Goal: Task Accomplishment & Management: Use online tool/utility

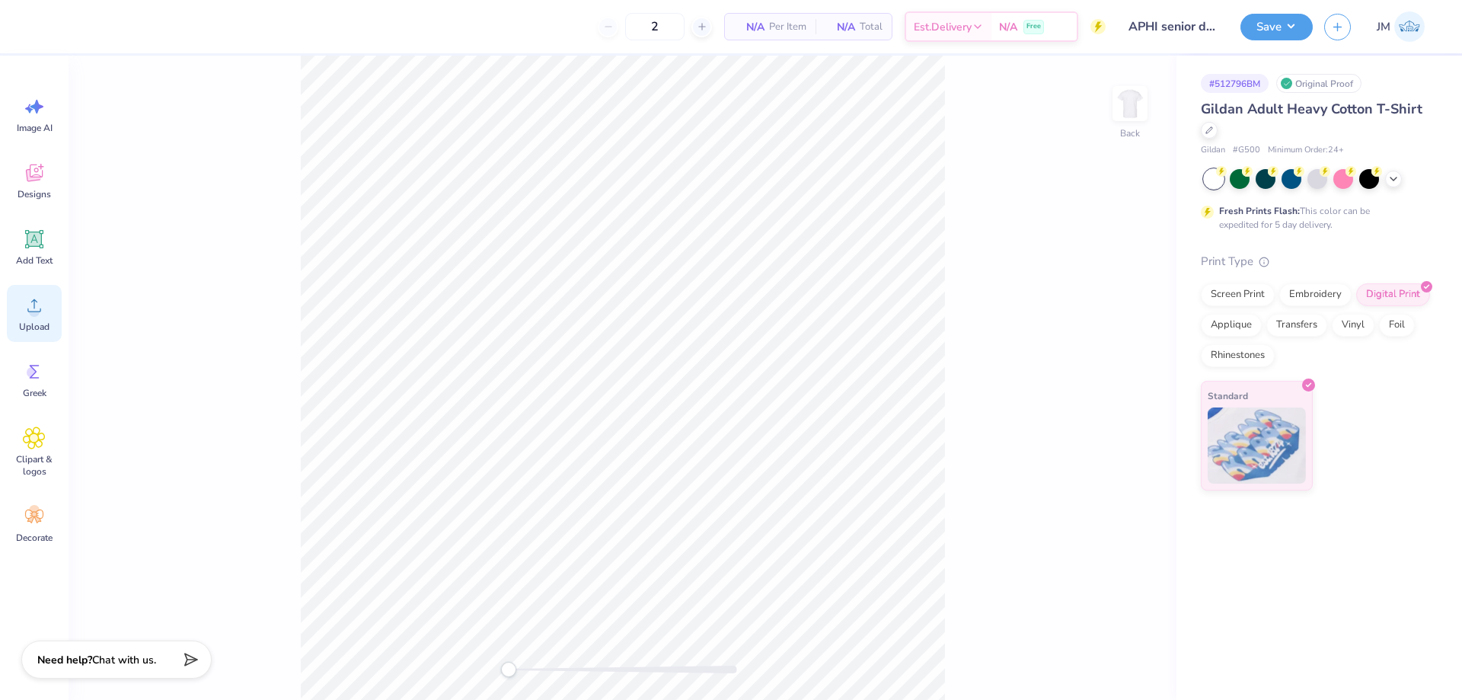
click at [40, 311] on icon at bounding box center [34, 305] width 14 height 13
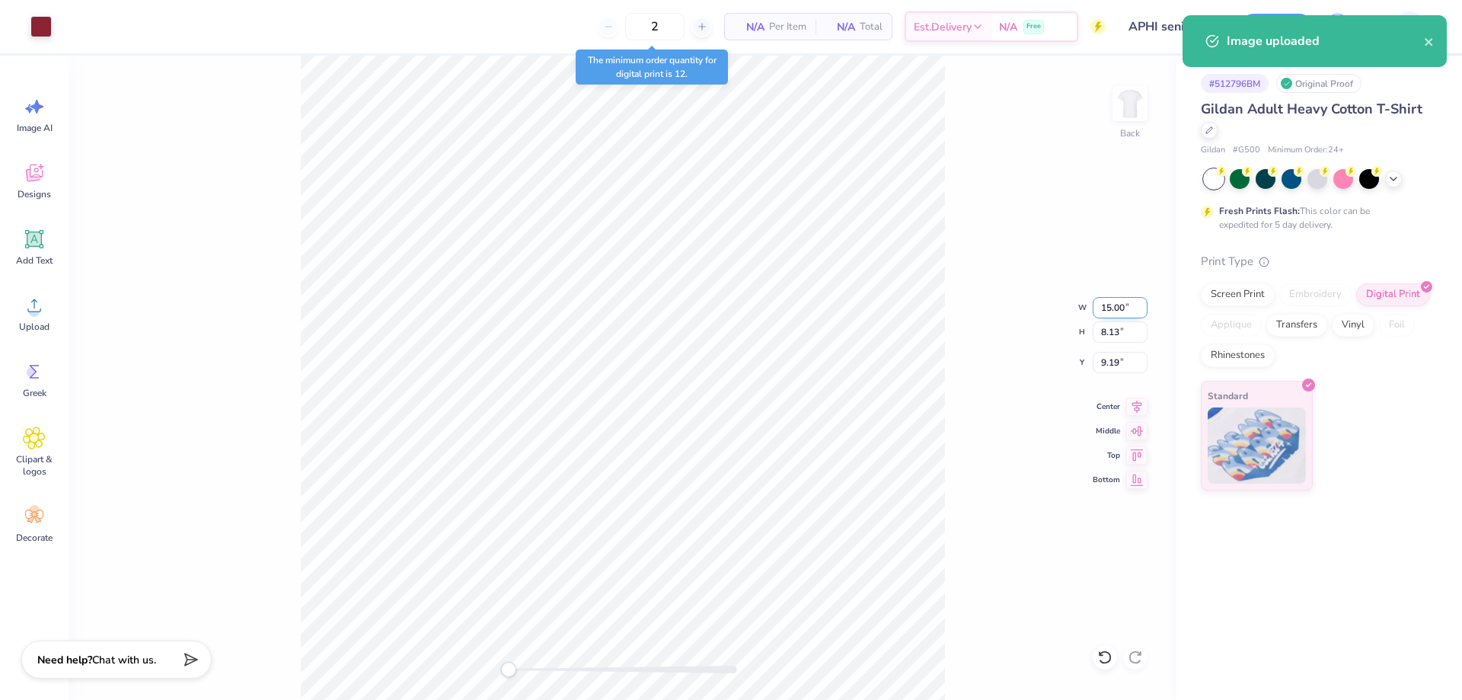
click at [1134, 304] on input "15.00" at bounding box center [1120, 307] width 55 height 21
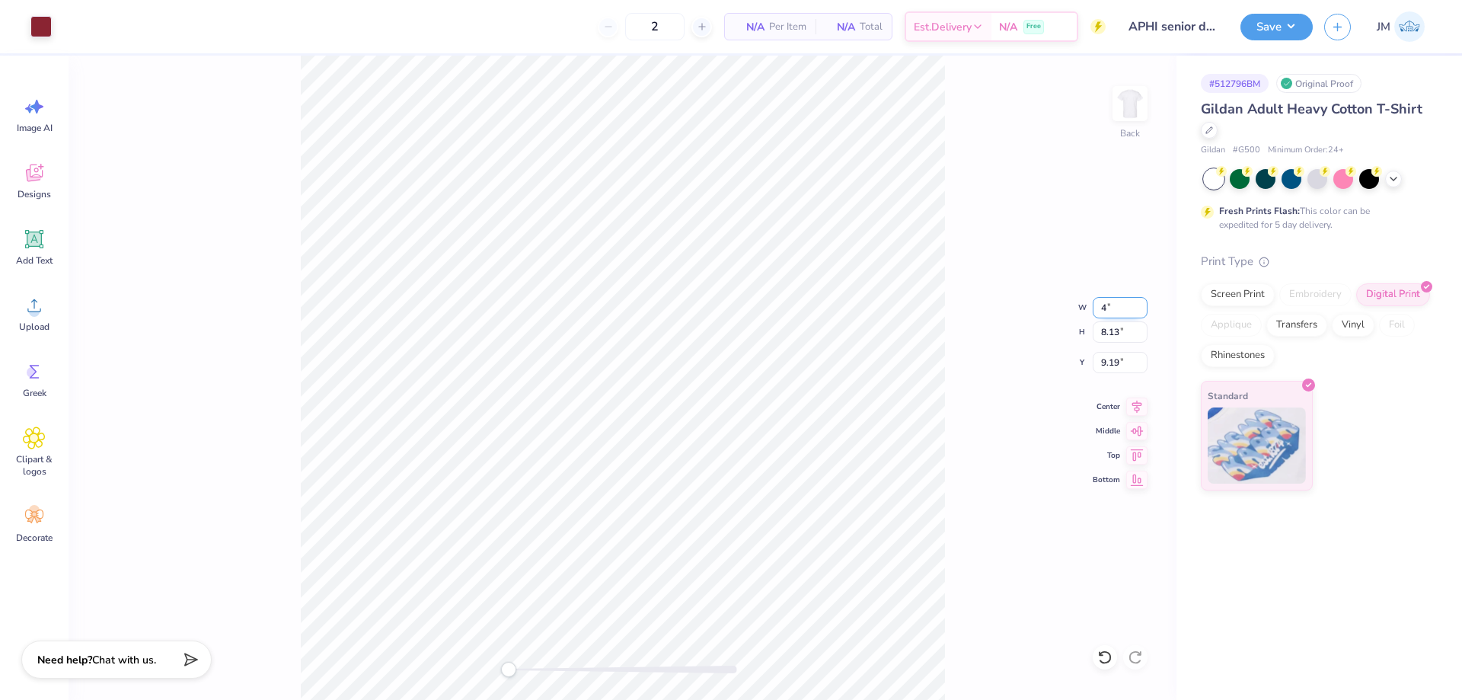
type input "4.00"
type input "2.17"
type input "12.17"
type input "3.99"
type input "2.16"
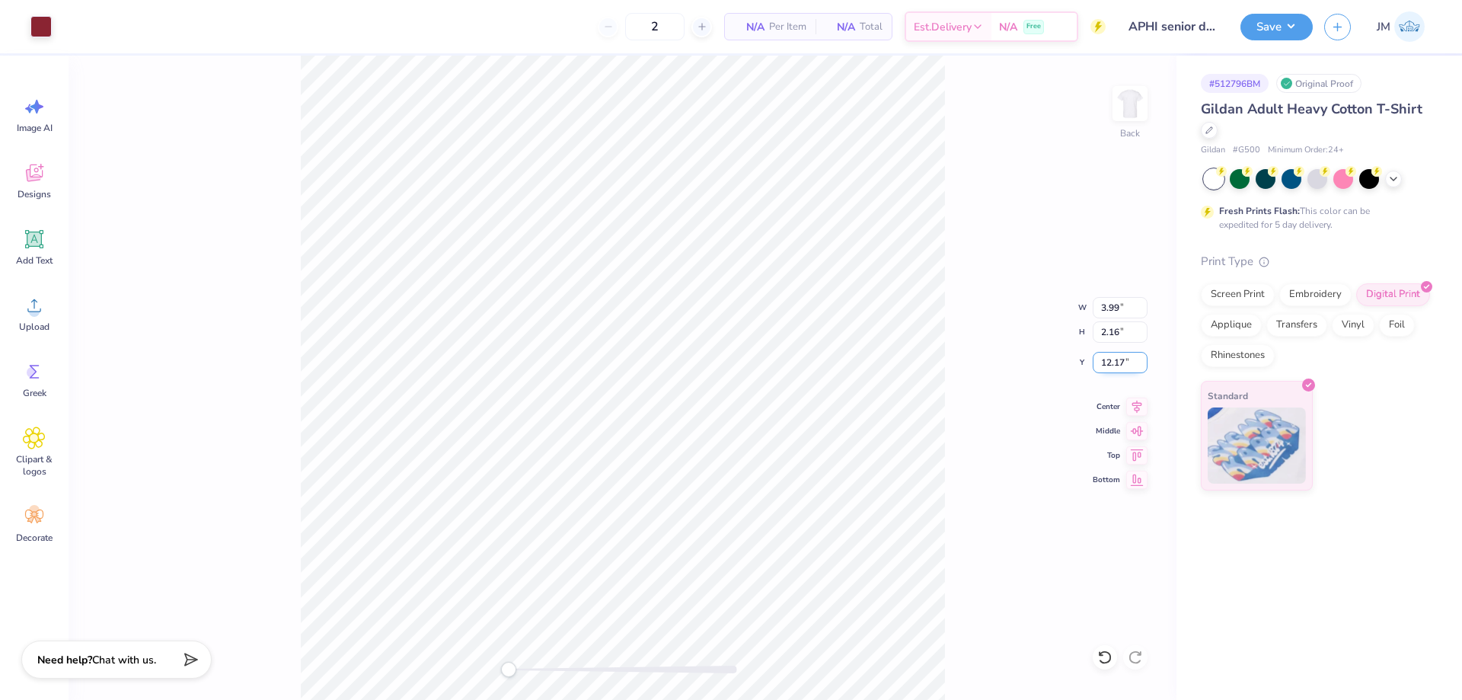
click at [1105, 357] on input "12.17" at bounding box center [1120, 362] width 55 height 21
type input "3"
click at [1135, 116] on img at bounding box center [1129, 103] width 61 height 61
click at [37, 321] on span "Upload" at bounding box center [34, 327] width 30 height 12
click at [1121, 93] on img at bounding box center [1129, 103] width 61 height 61
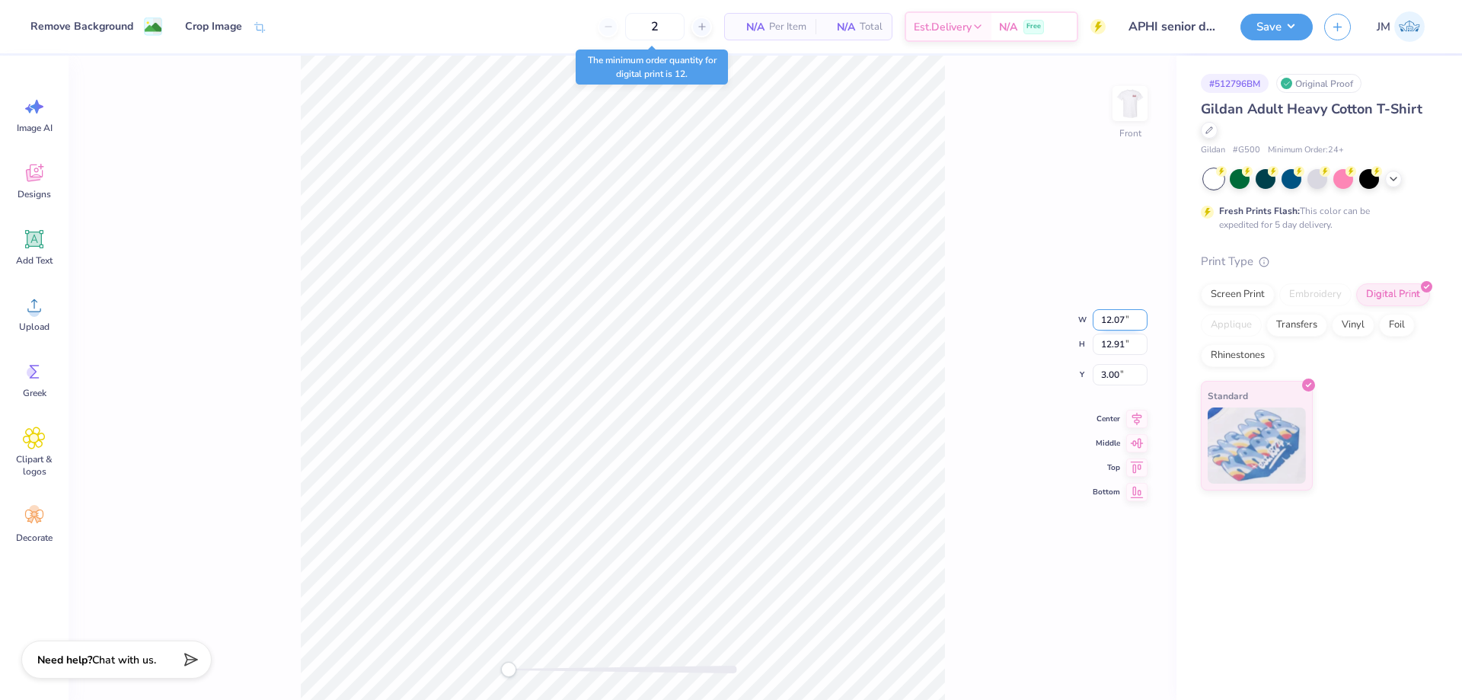
click at [1131, 318] on input "12.07" at bounding box center [1120, 319] width 55 height 21
type input "14.00"
type input "14.98"
click at [1111, 361] on input "1.97" at bounding box center [1120, 362] width 55 height 21
type input "3"
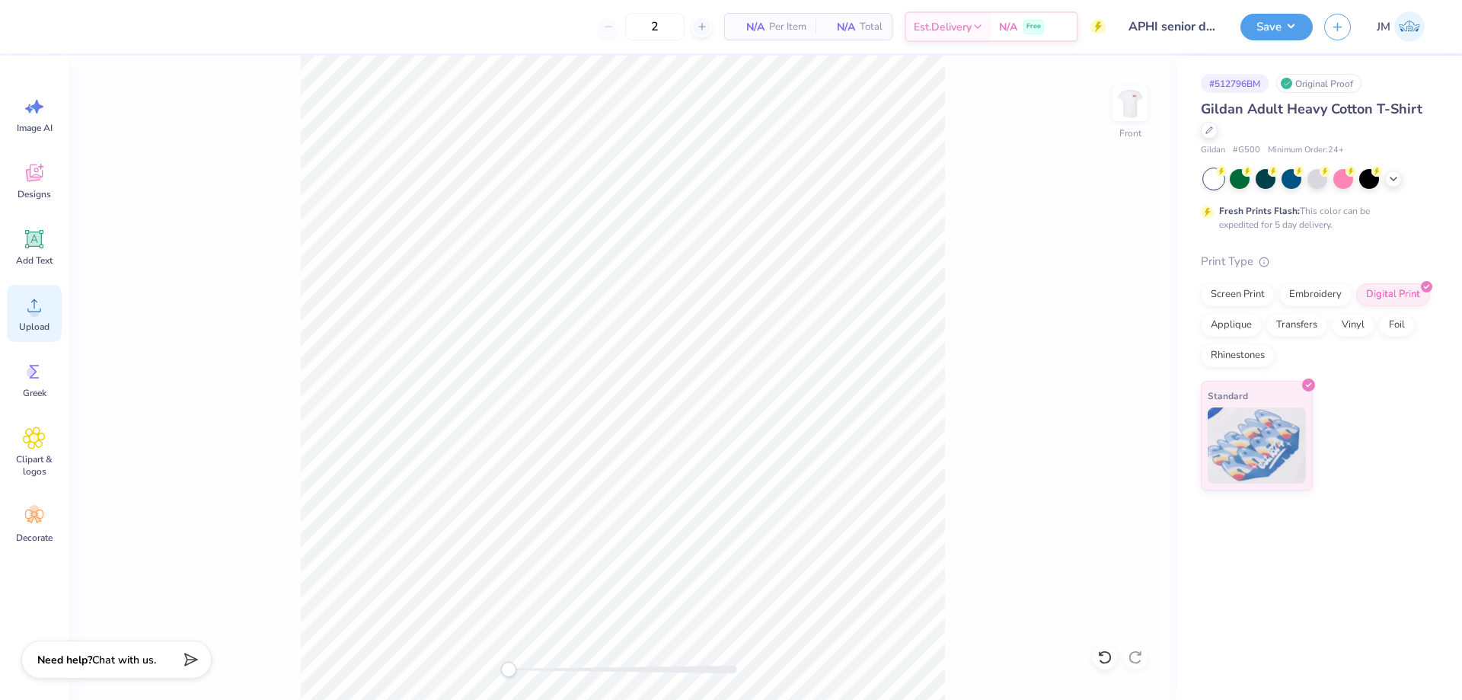
click at [38, 300] on icon at bounding box center [34, 305] width 23 height 23
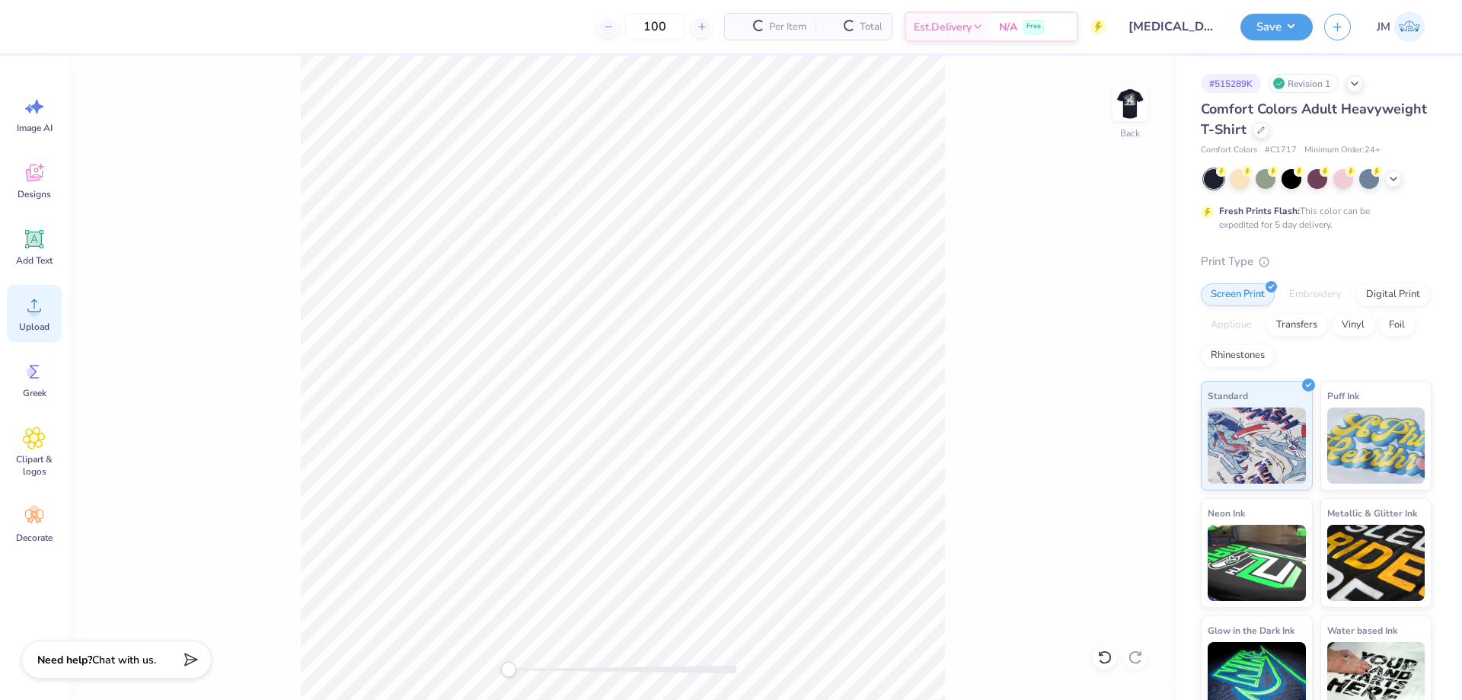
click at [17, 315] on div "Upload" at bounding box center [34, 313] width 55 height 57
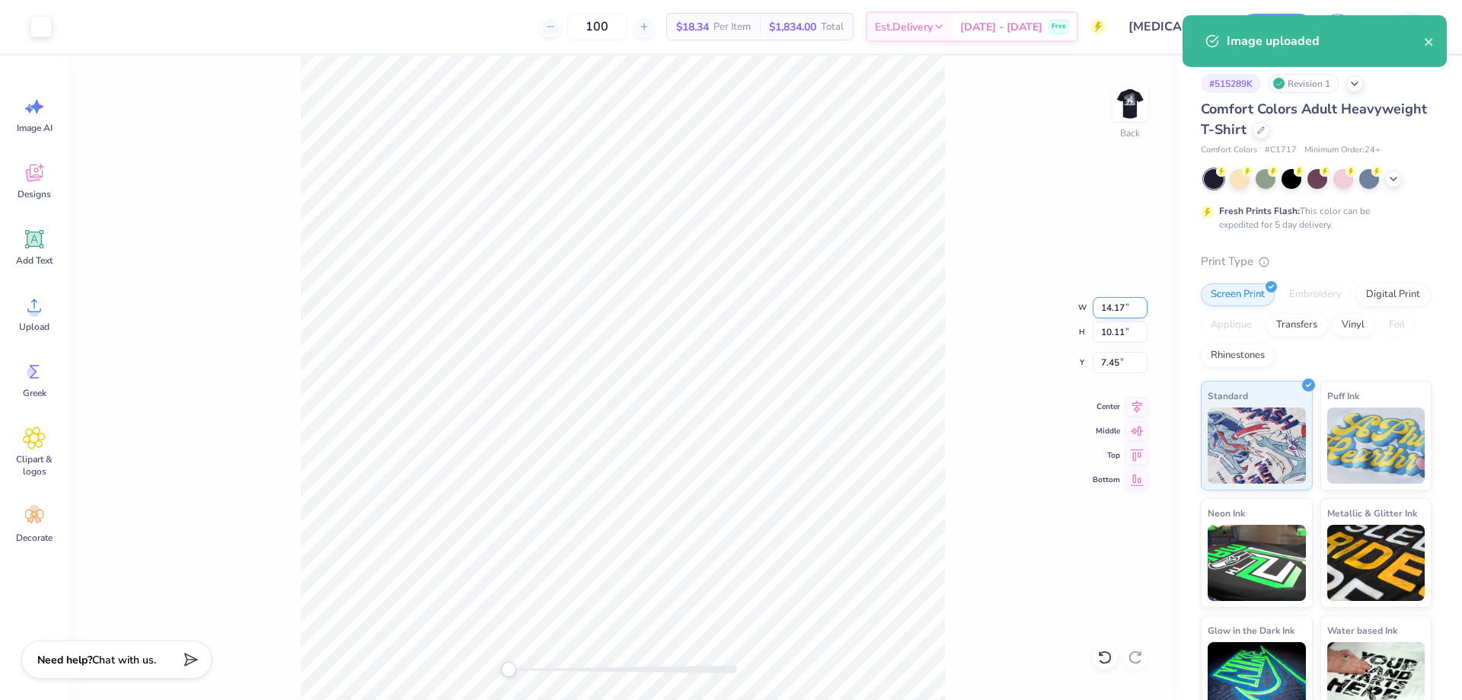
click at [1099, 309] on input "14.17" at bounding box center [1120, 307] width 55 height 21
type input "3.50"
type input "2.50"
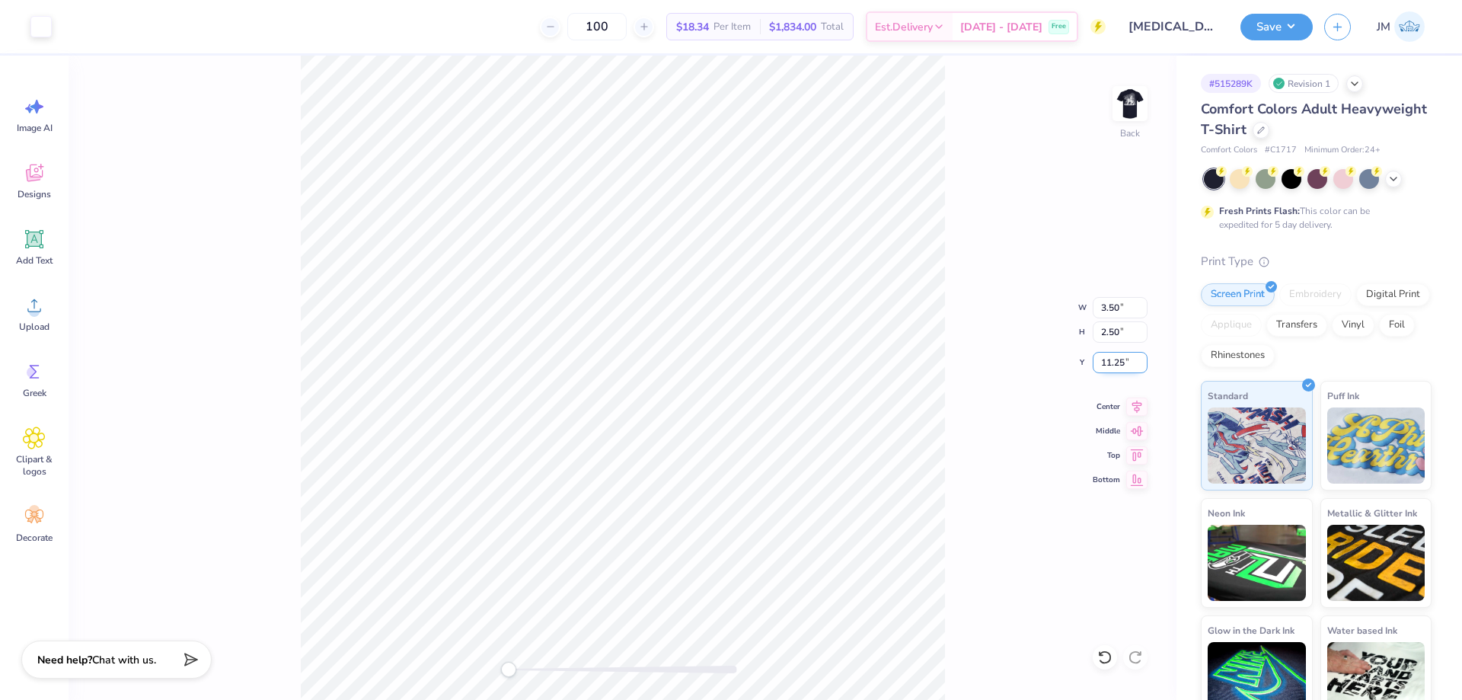
click at [1111, 359] on input "11.25" at bounding box center [1120, 362] width 55 height 21
type input "3"
click at [1289, 24] on button "Save" at bounding box center [1276, 24] width 72 height 27
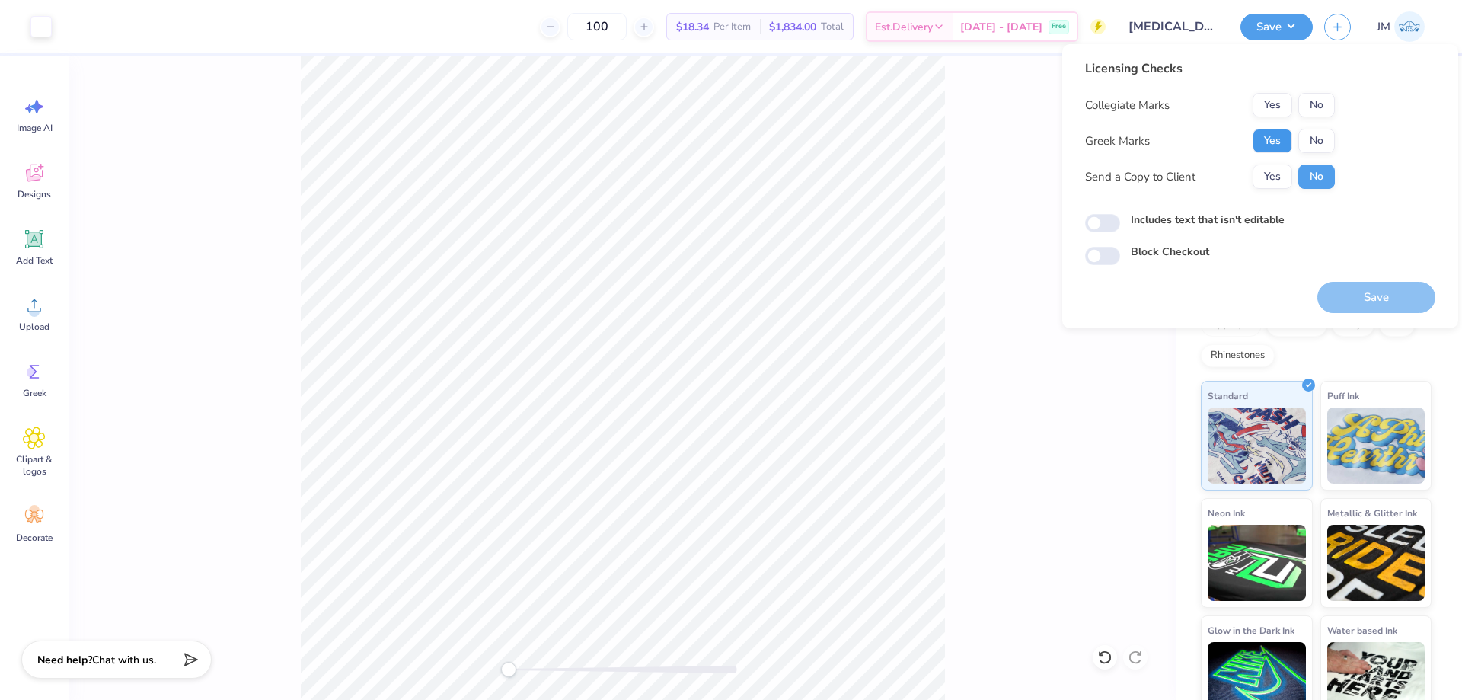
click at [1282, 135] on button "Yes" at bounding box center [1272, 141] width 40 height 24
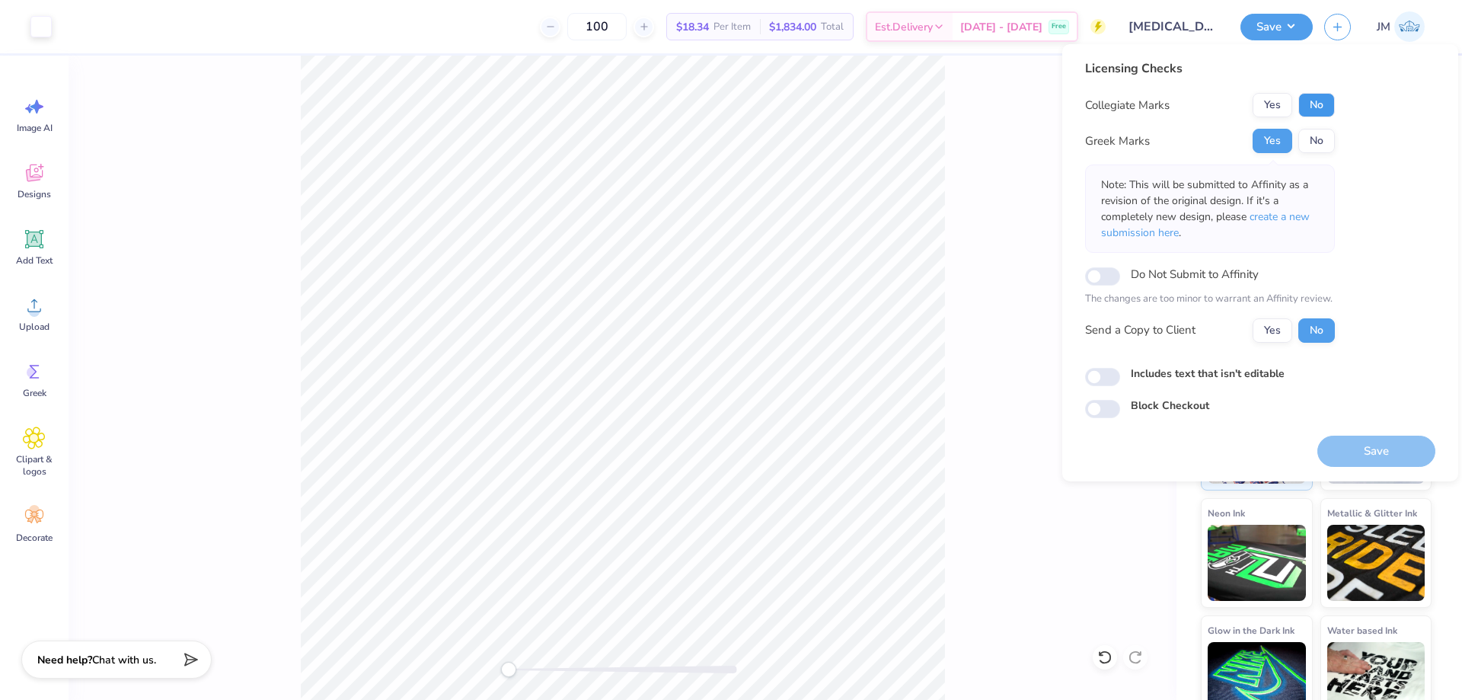
click at [1311, 95] on button "No" at bounding box center [1316, 105] width 37 height 24
click at [1274, 219] on span "create a new submission here" at bounding box center [1205, 224] width 209 height 30
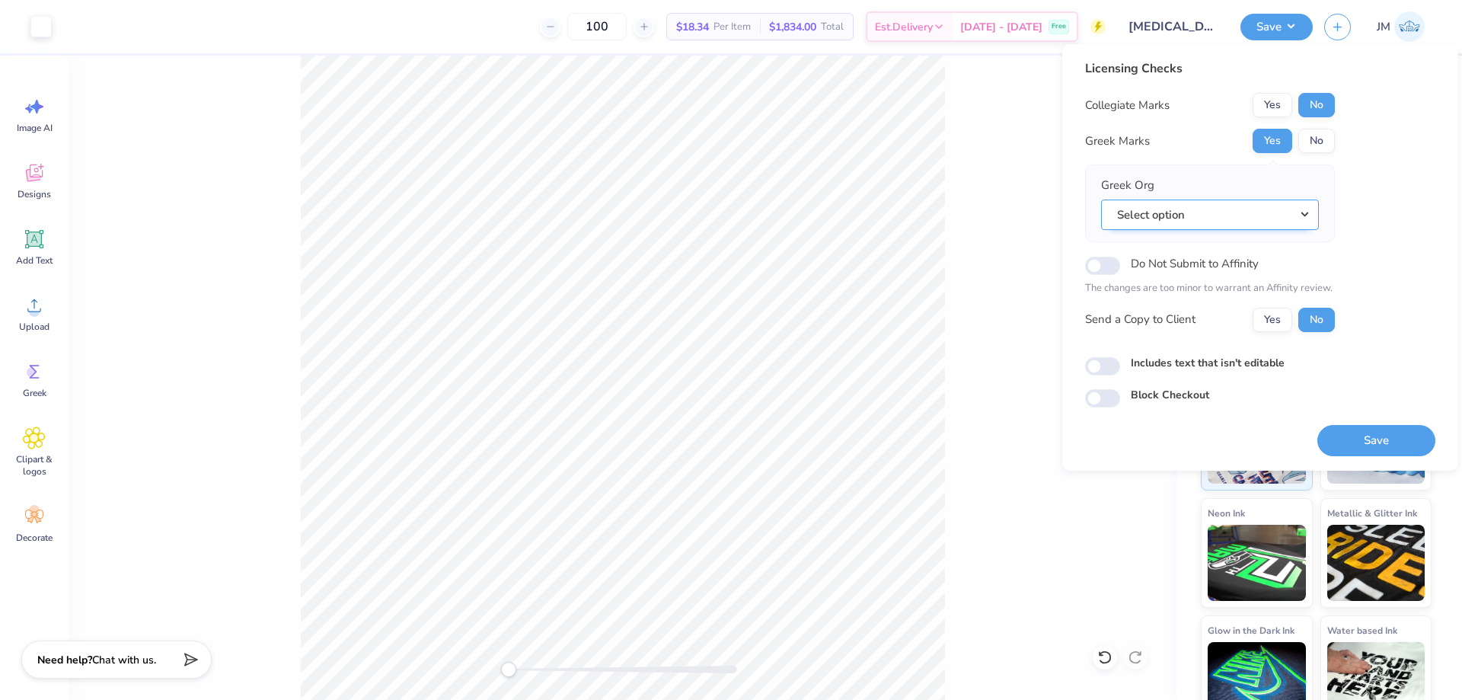
click at [1312, 214] on button "Select option" at bounding box center [1210, 214] width 218 height 31
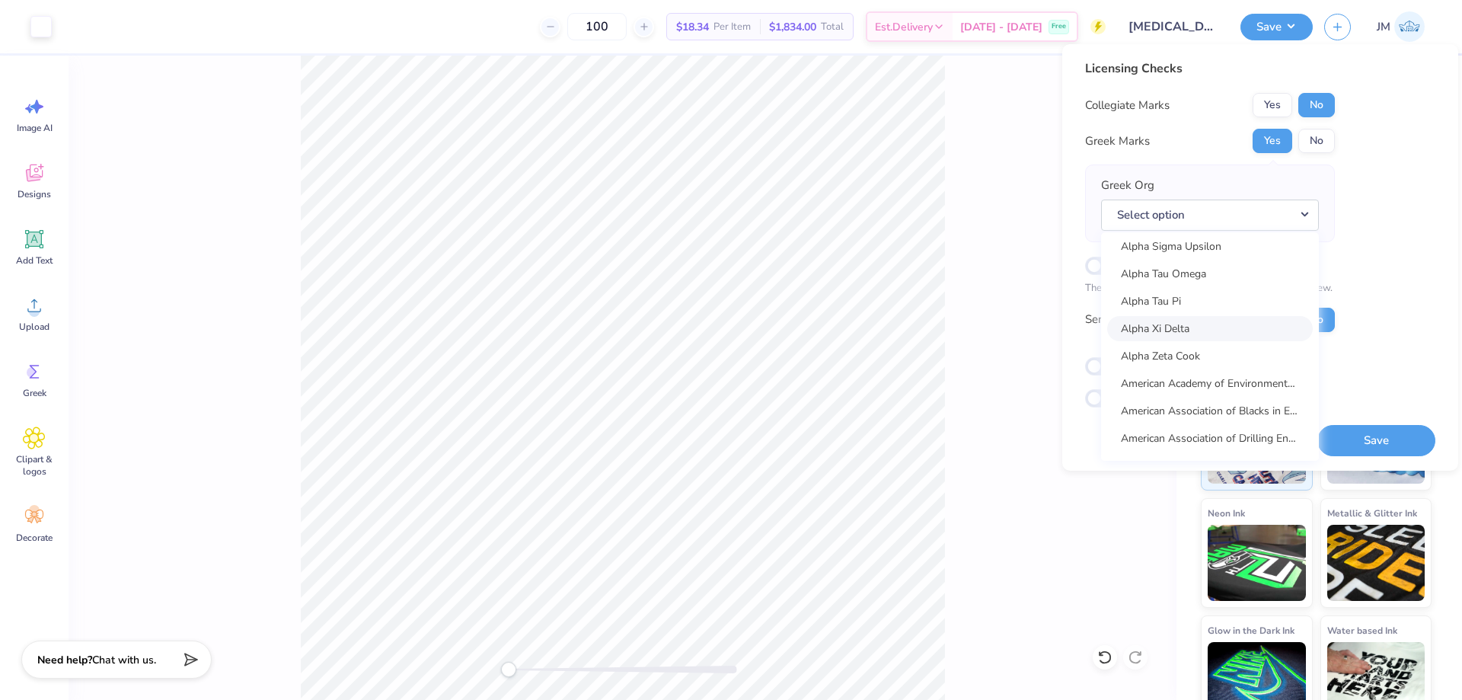
click at [1235, 318] on link "Alpha Xi Delta" at bounding box center [1210, 328] width 206 height 25
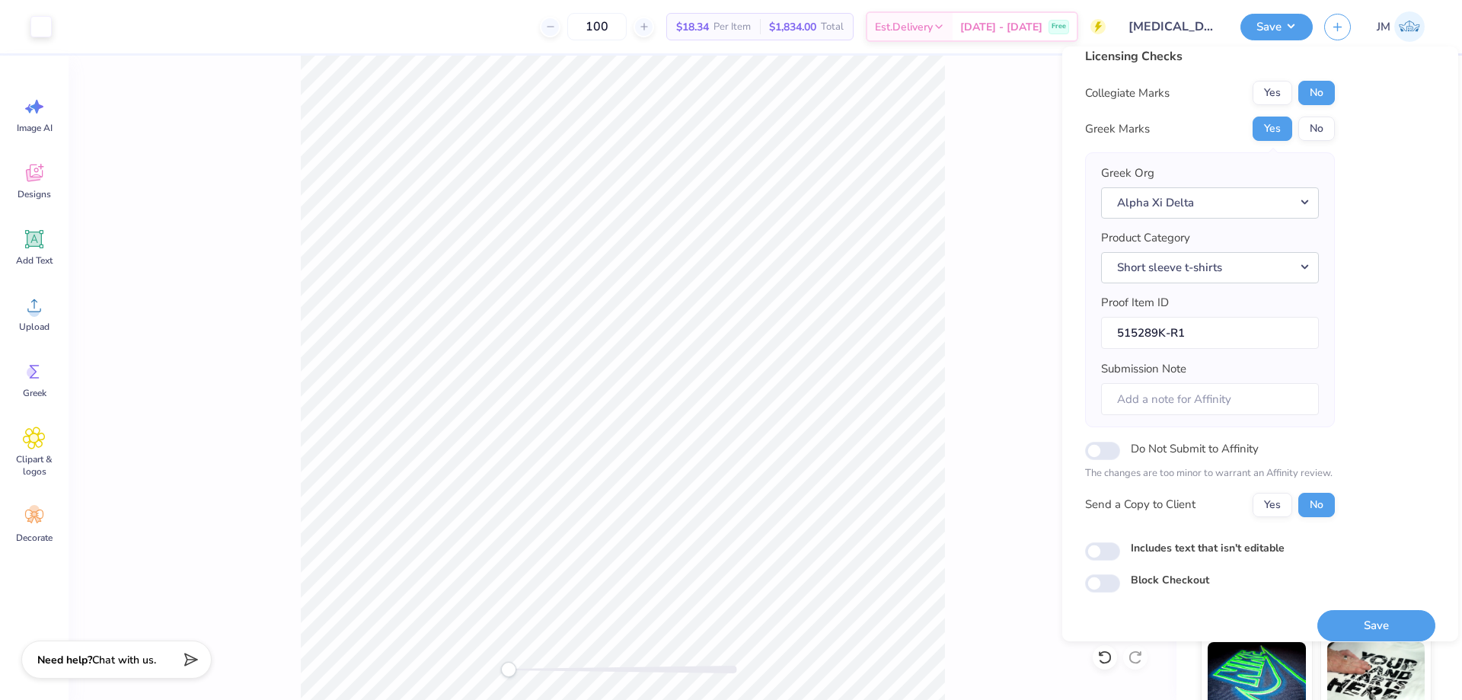
scroll to position [29, 0]
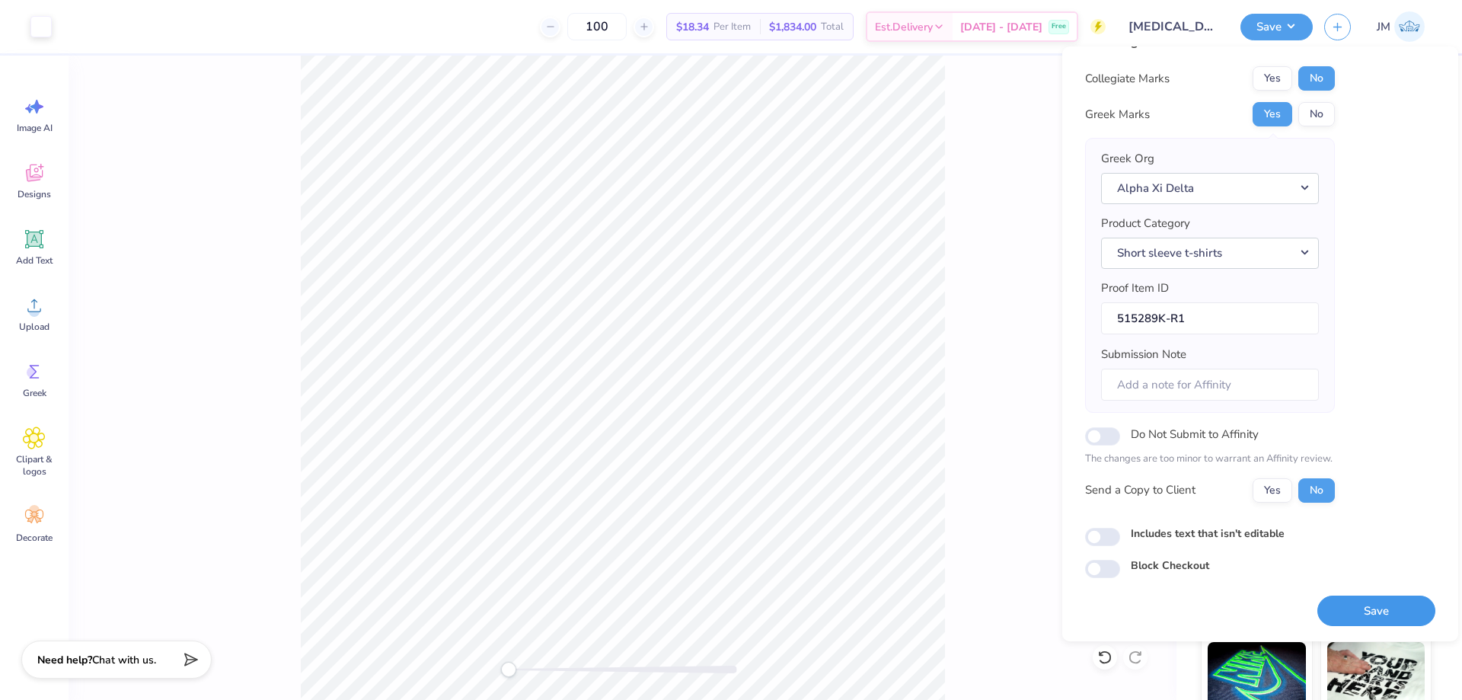
click at [1387, 599] on button "Save" at bounding box center [1376, 610] width 118 height 31
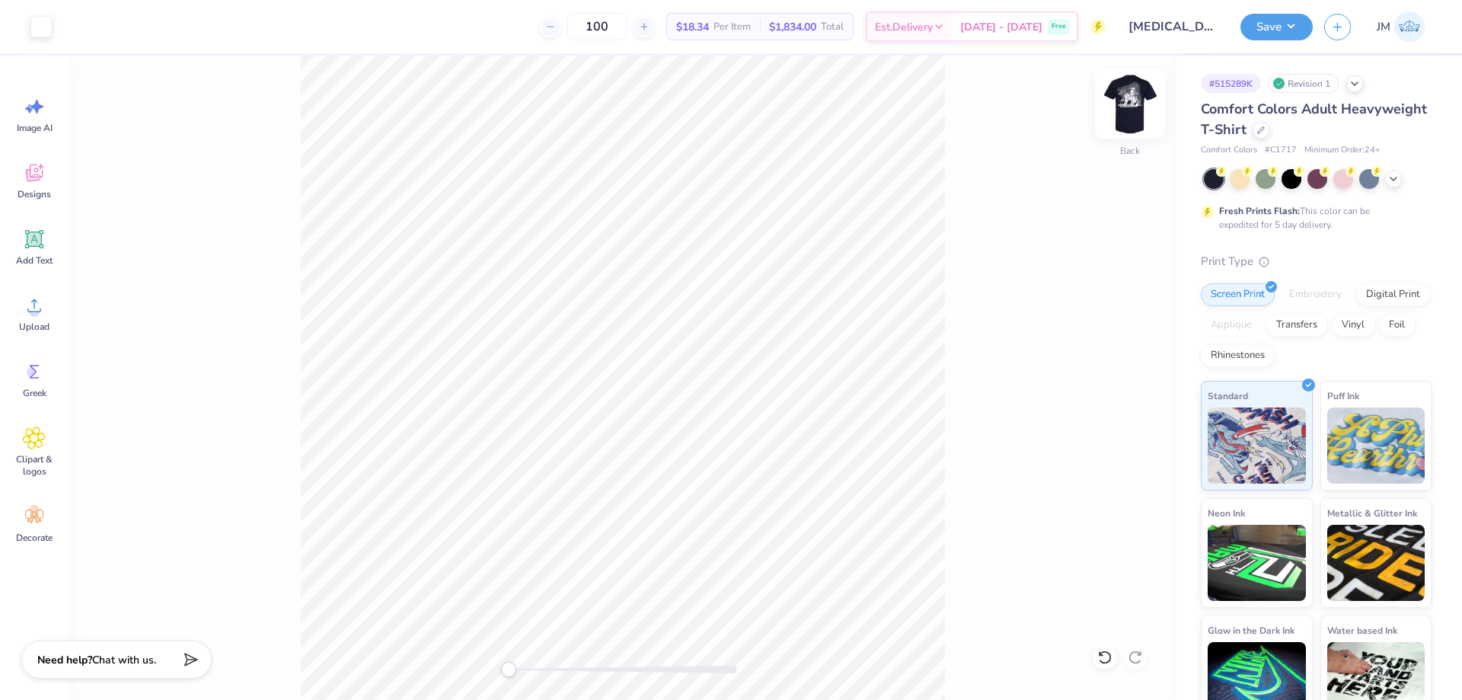
click at [1133, 107] on img at bounding box center [1129, 103] width 61 height 61
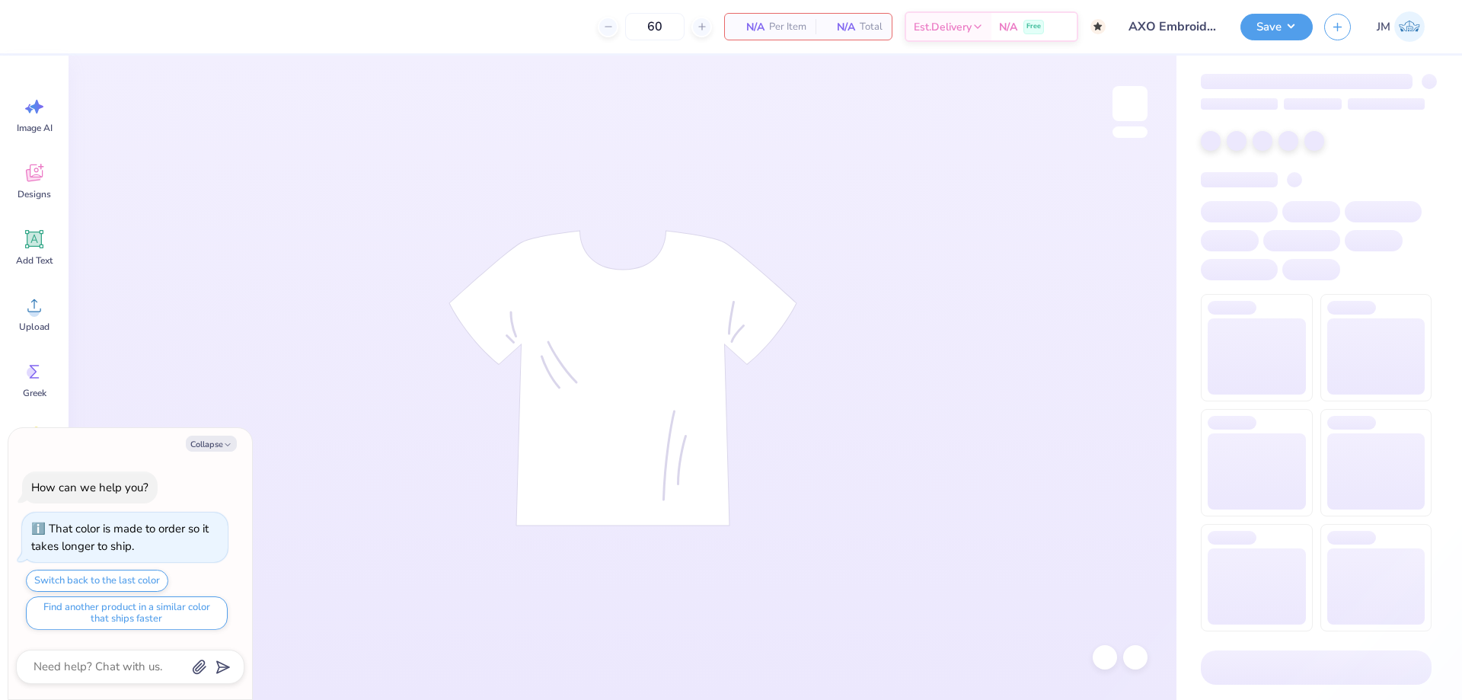
type textarea "x"
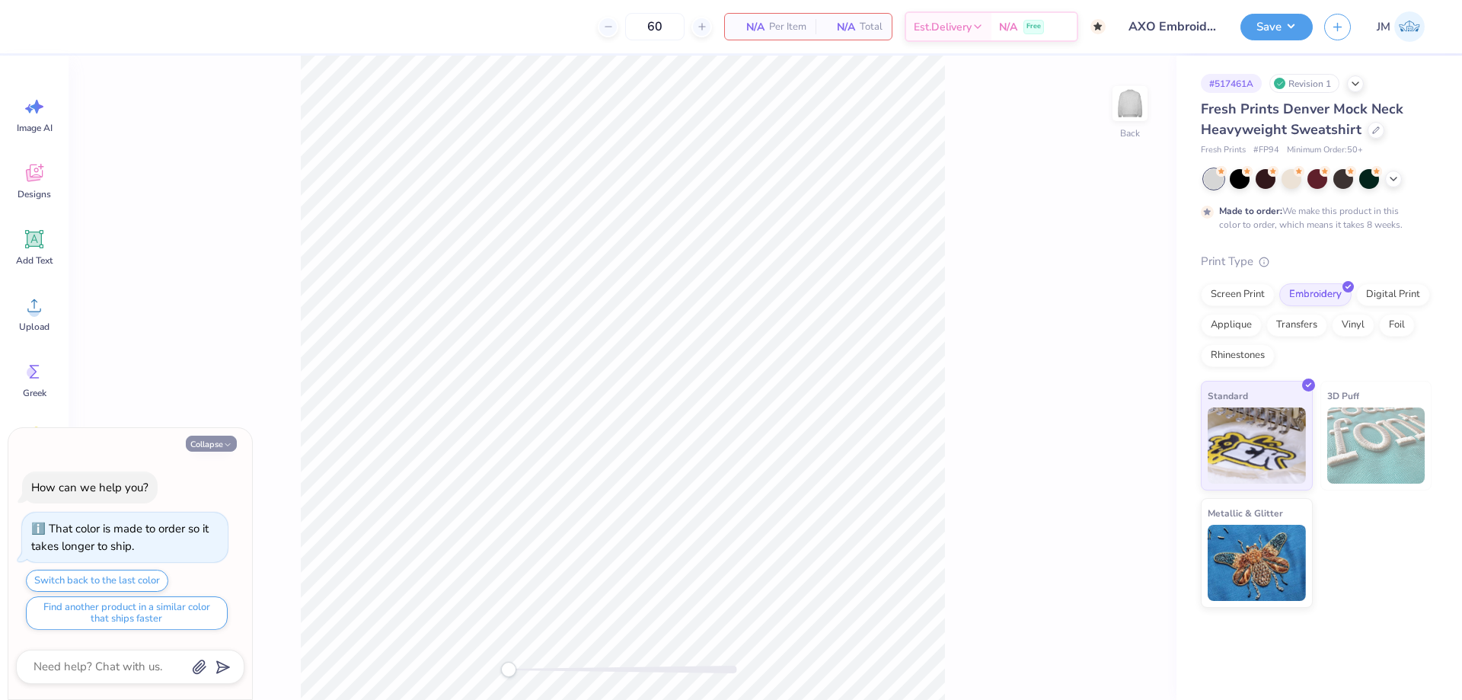
click at [203, 445] on button "Collapse" at bounding box center [211, 443] width 51 height 16
type textarea "x"
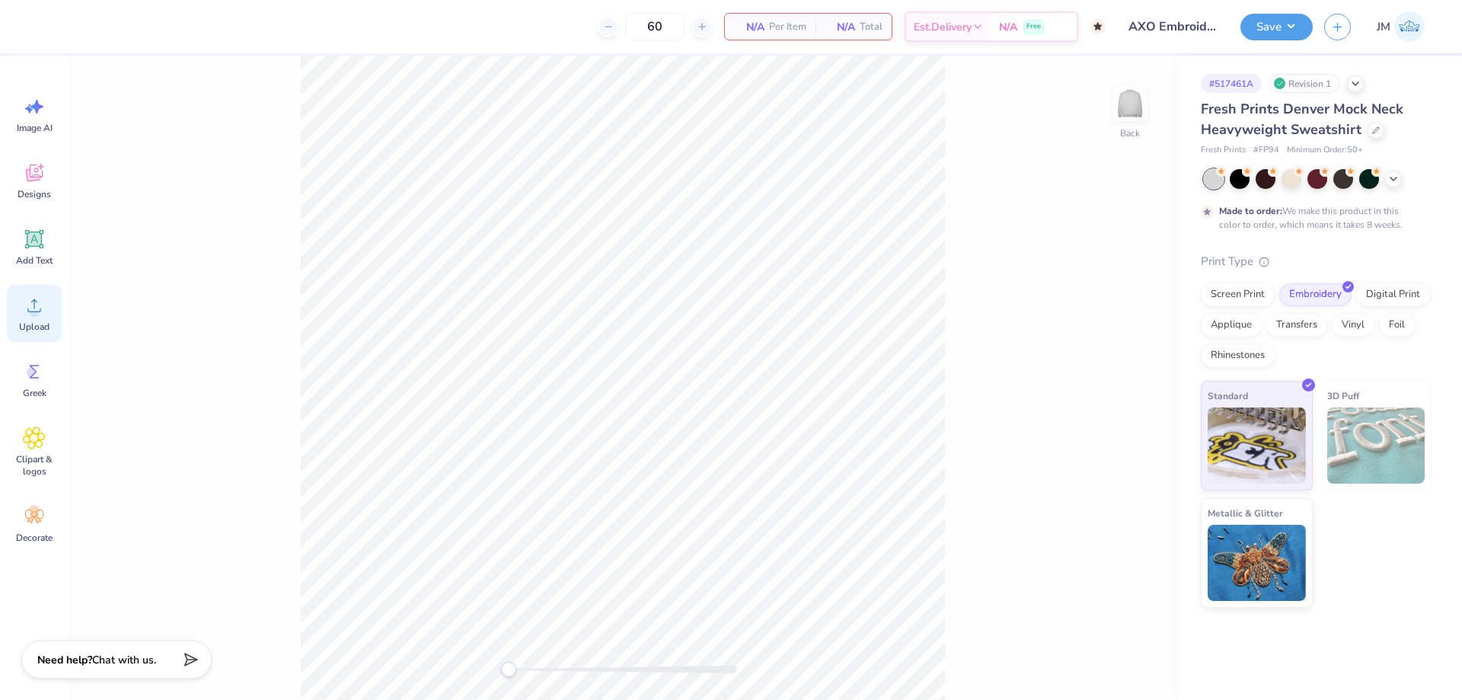
click at [34, 314] on circle at bounding box center [34, 311] width 11 height 11
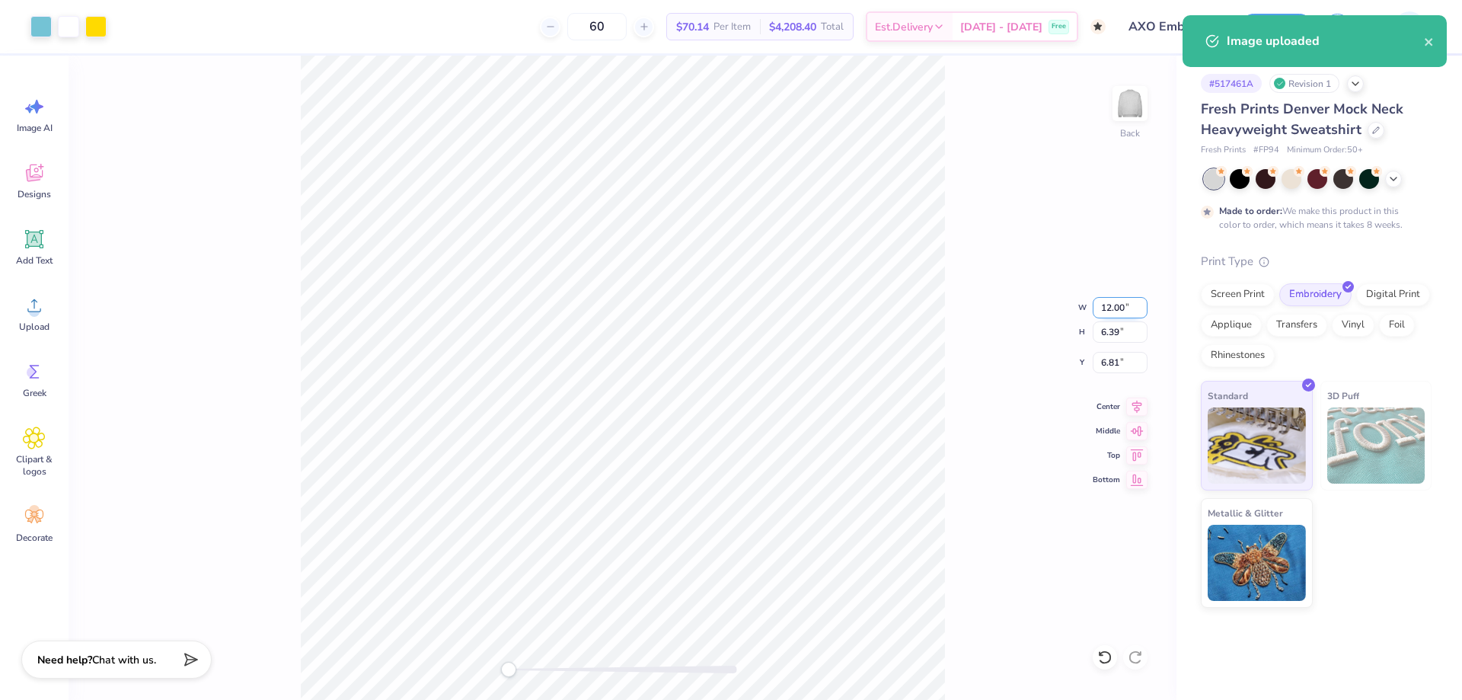
click at [1118, 308] on input "12.00" at bounding box center [1120, 307] width 55 height 21
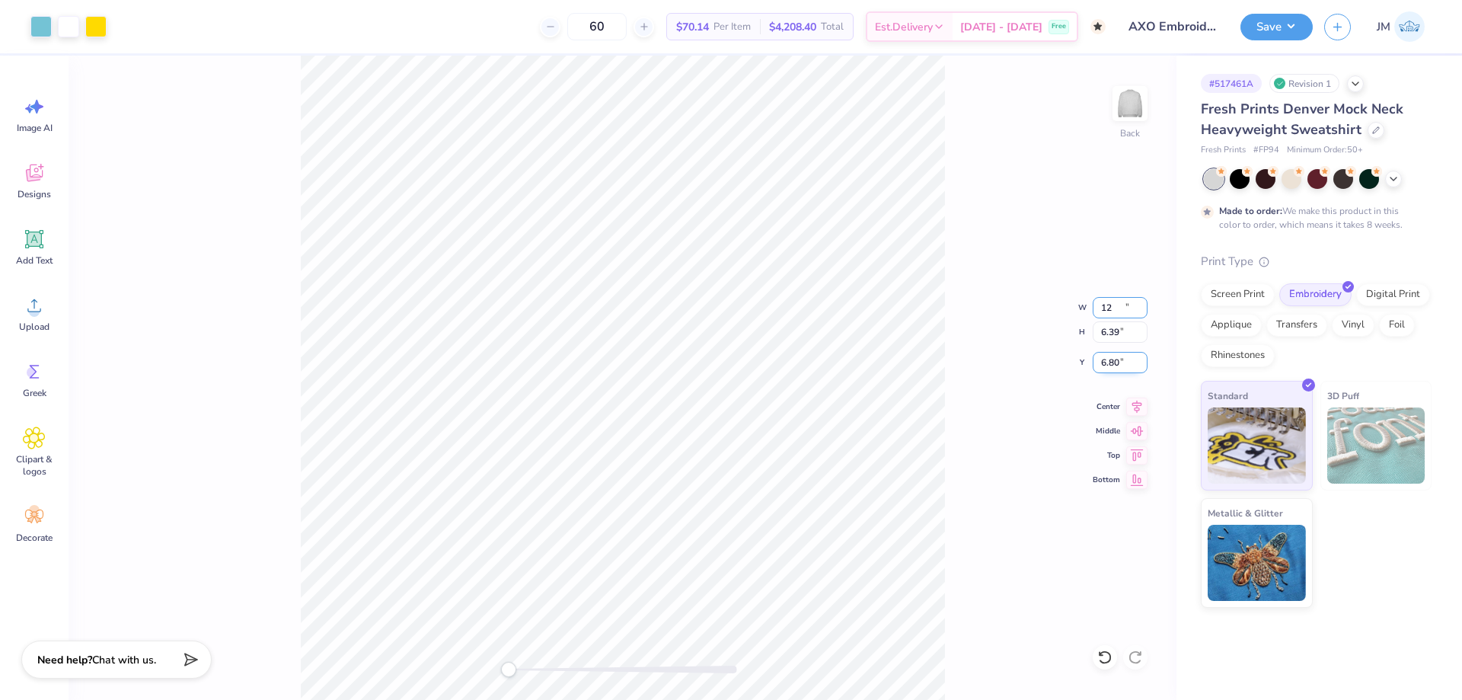
type input "12.00"
click at [1113, 368] on input "6.80" at bounding box center [1120, 362] width 55 height 21
type input "3"
click at [1301, 22] on button "Save" at bounding box center [1276, 24] width 72 height 27
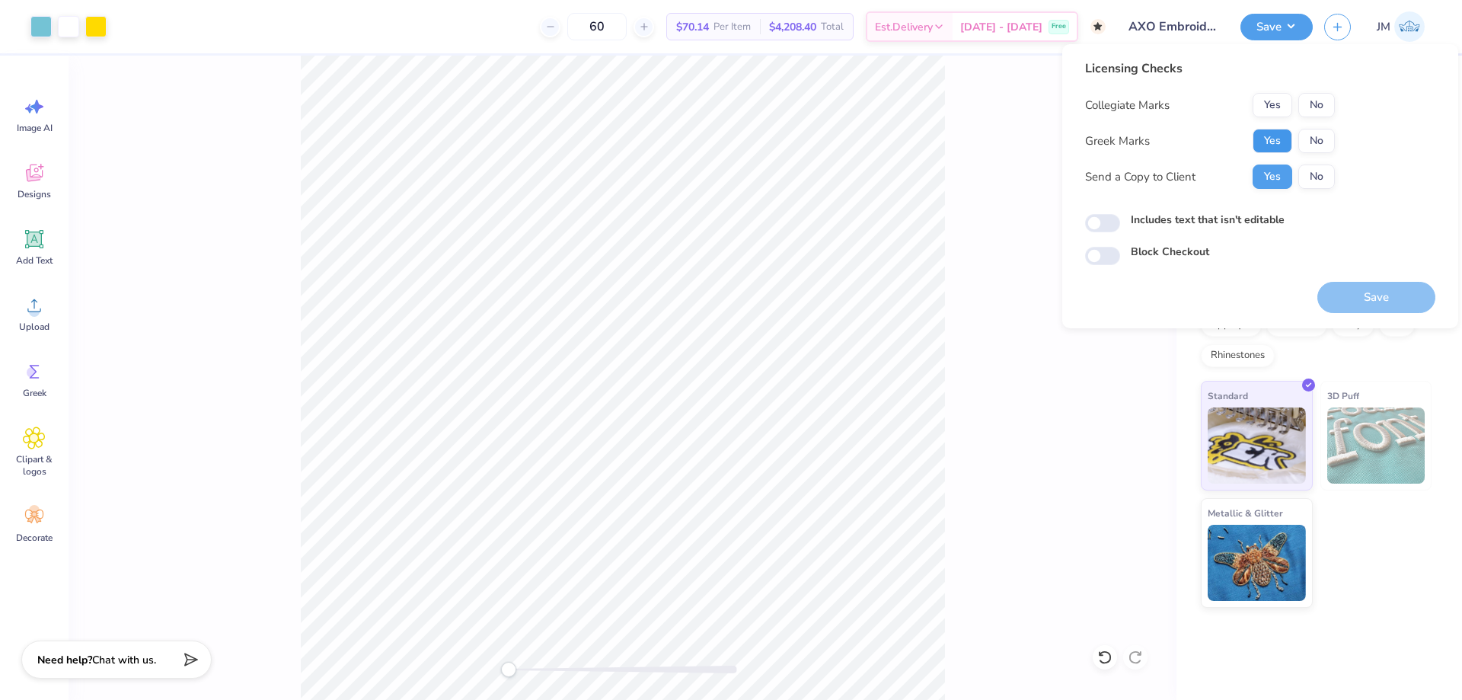
click at [1271, 140] on button "Yes" at bounding box center [1272, 141] width 40 height 24
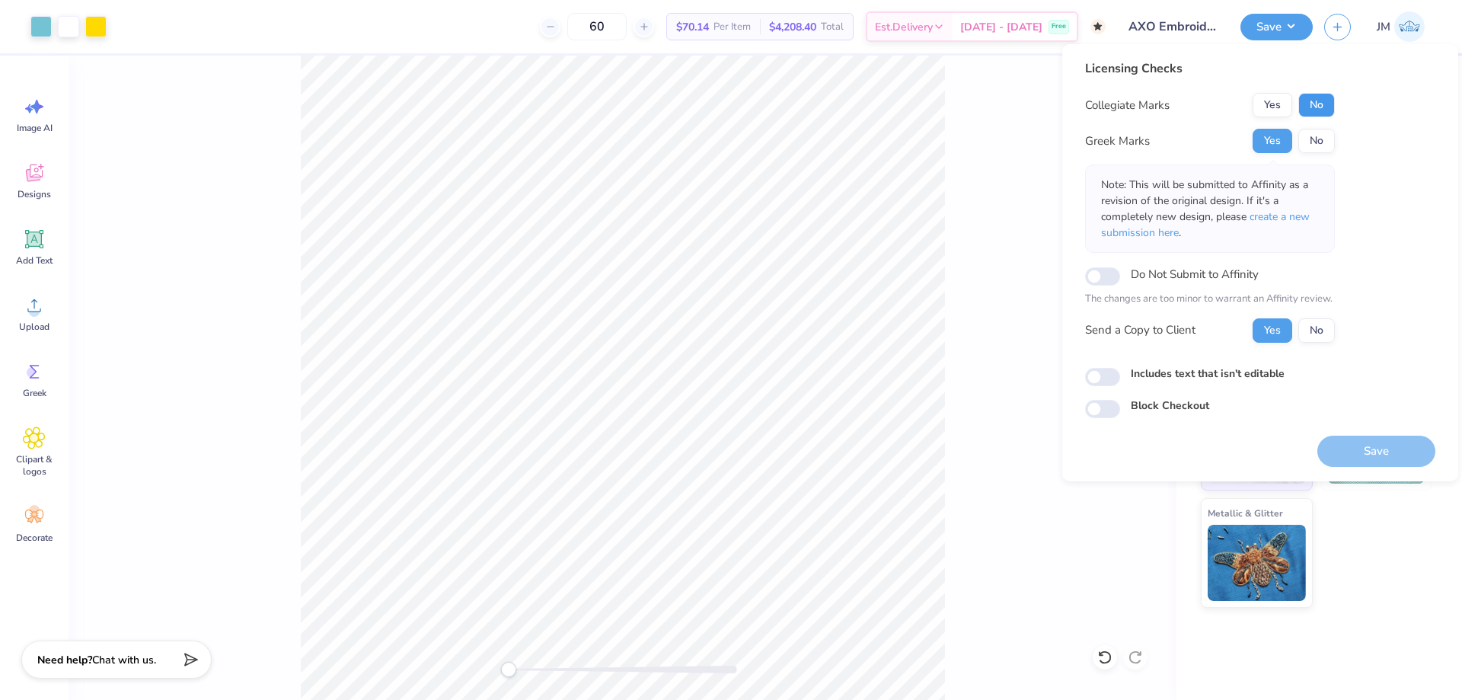
click at [1313, 104] on button "No" at bounding box center [1316, 105] width 37 height 24
click at [1371, 447] on button "Save" at bounding box center [1376, 450] width 118 height 31
click at [1287, 24] on button "Save" at bounding box center [1276, 24] width 72 height 27
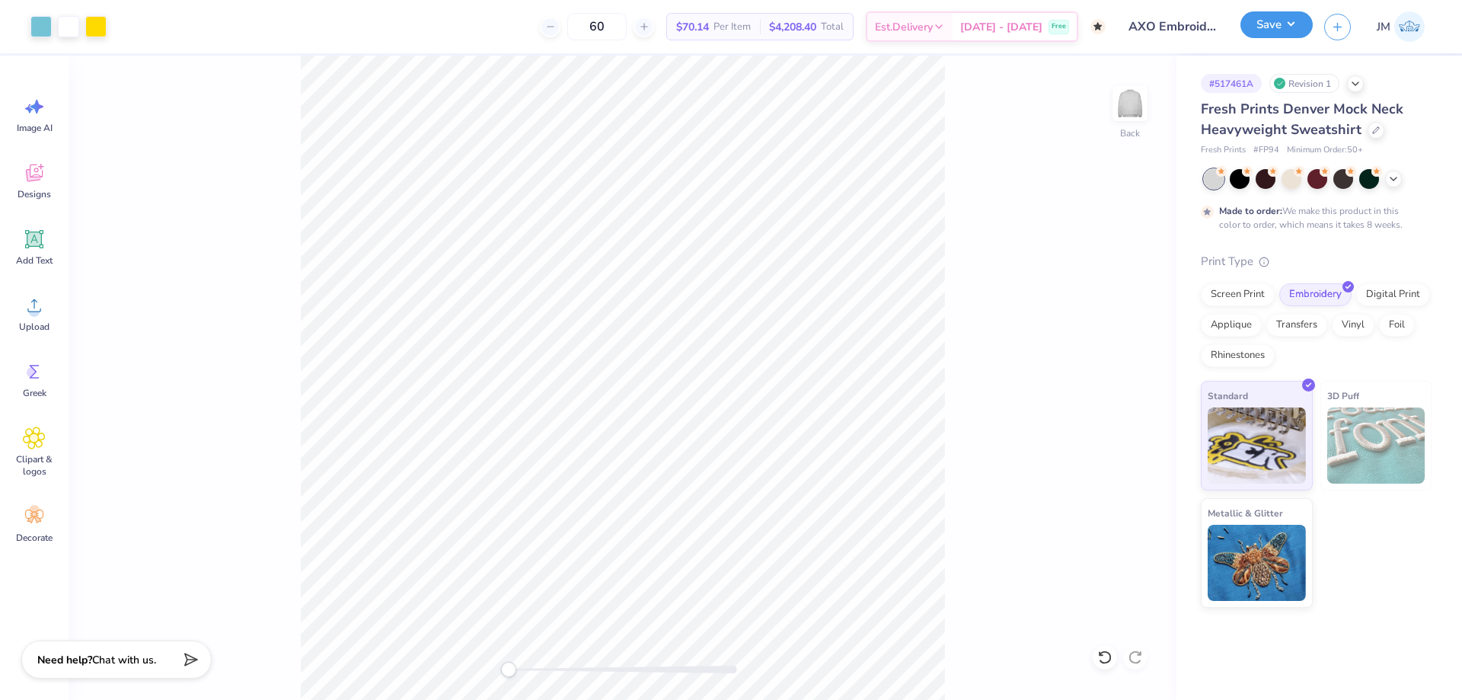
click at [1287, 24] on button "Save" at bounding box center [1276, 24] width 72 height 27
click at [91, 24] on div at bounding box center [95, 24] width 21 height 21
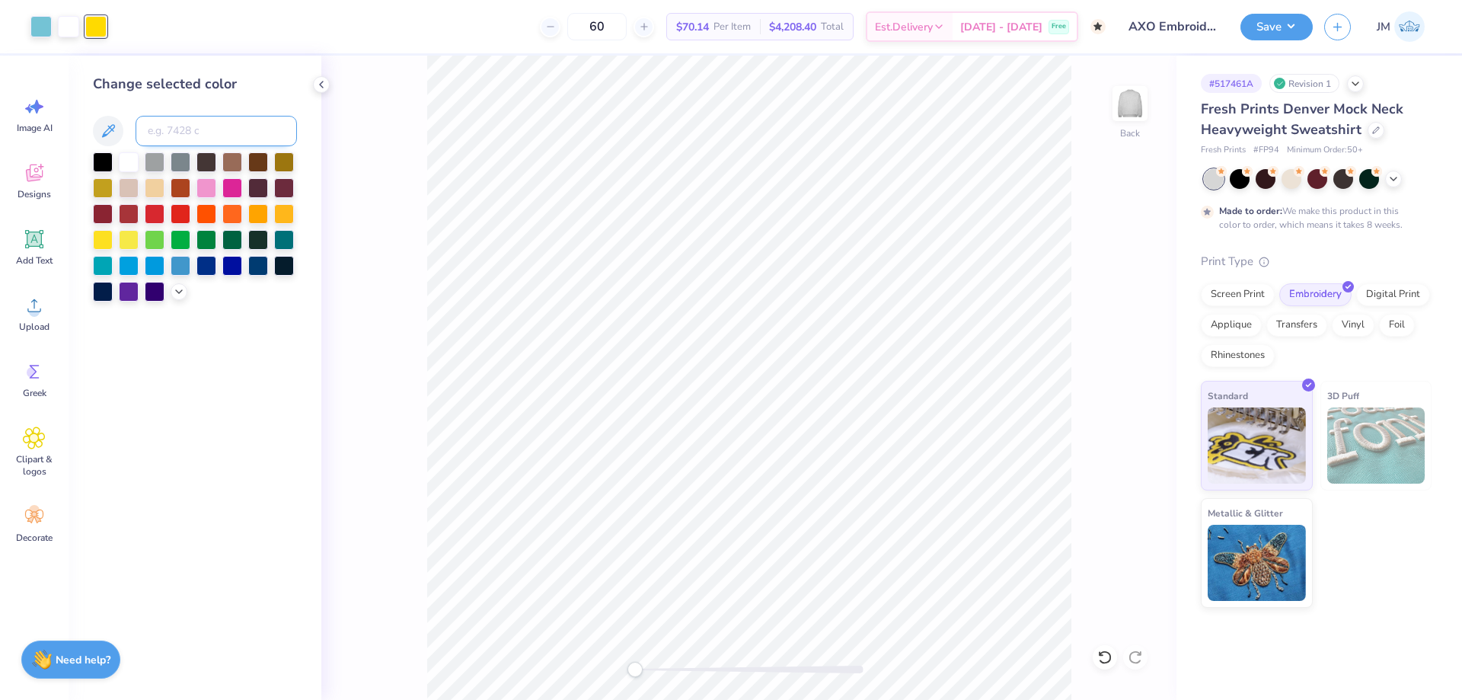
click at [171, 128] on input at bounding box center [216, 131] width 161 height 30
type input "102"
click at [1297, 31] on button "Save" at bounding box center [1276, 24] width 72 height 27
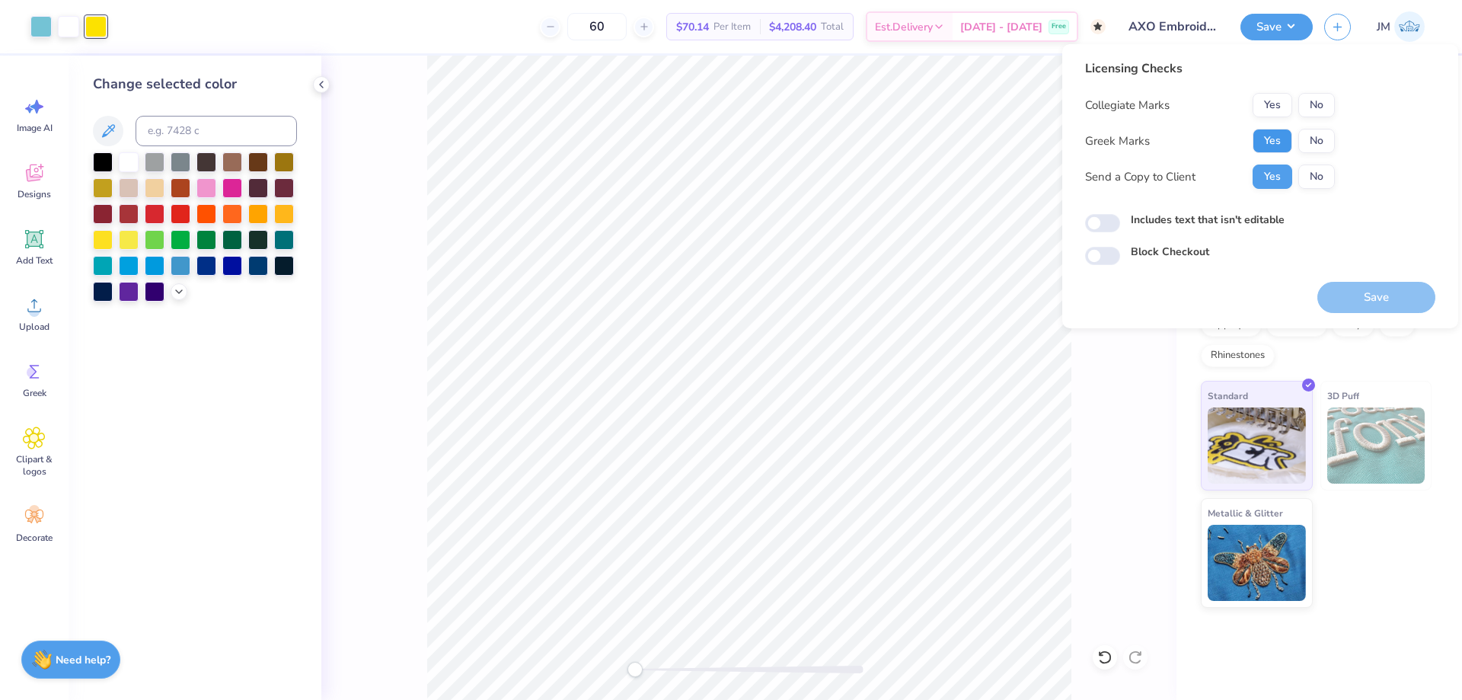
click at [1273, 148] on button "Yes" at bounding box center [1272, 141] width 40 height 24
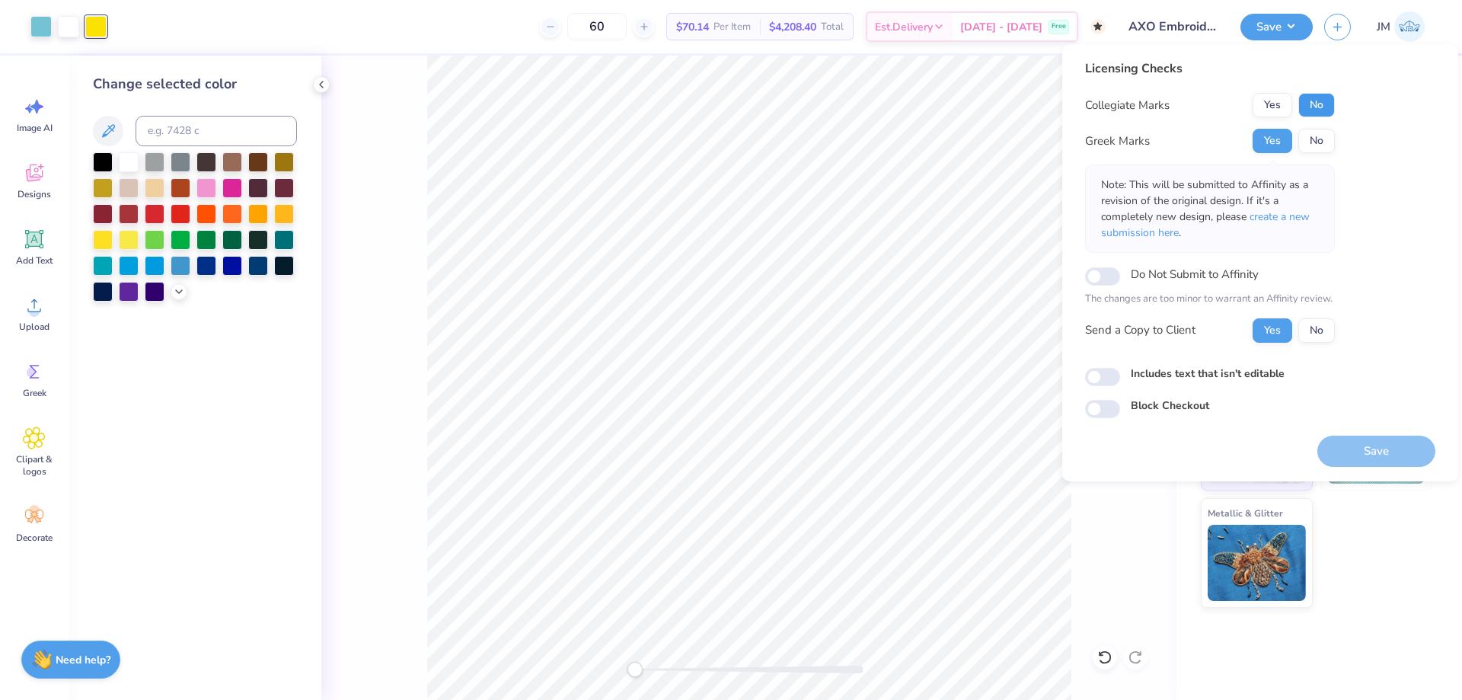
click at [1303, 103] on button "No" at bounding box center [1316, 105] width 37 height 24
click at [1345, 437] on button "Save" at bounding box center [1376, 450] width 118 height 31
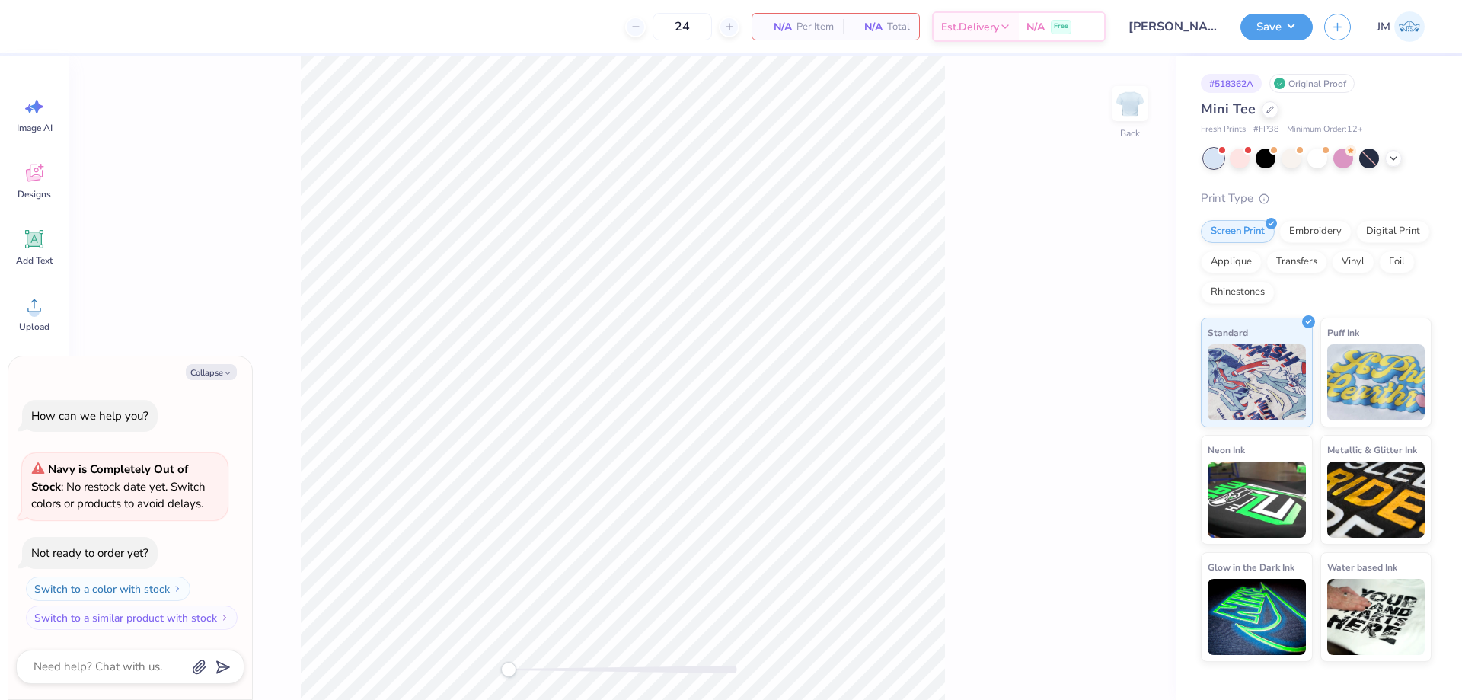
type textarea "x"
click at [31, 173] on icon at bounding box center [34, 172] width 23 height 23
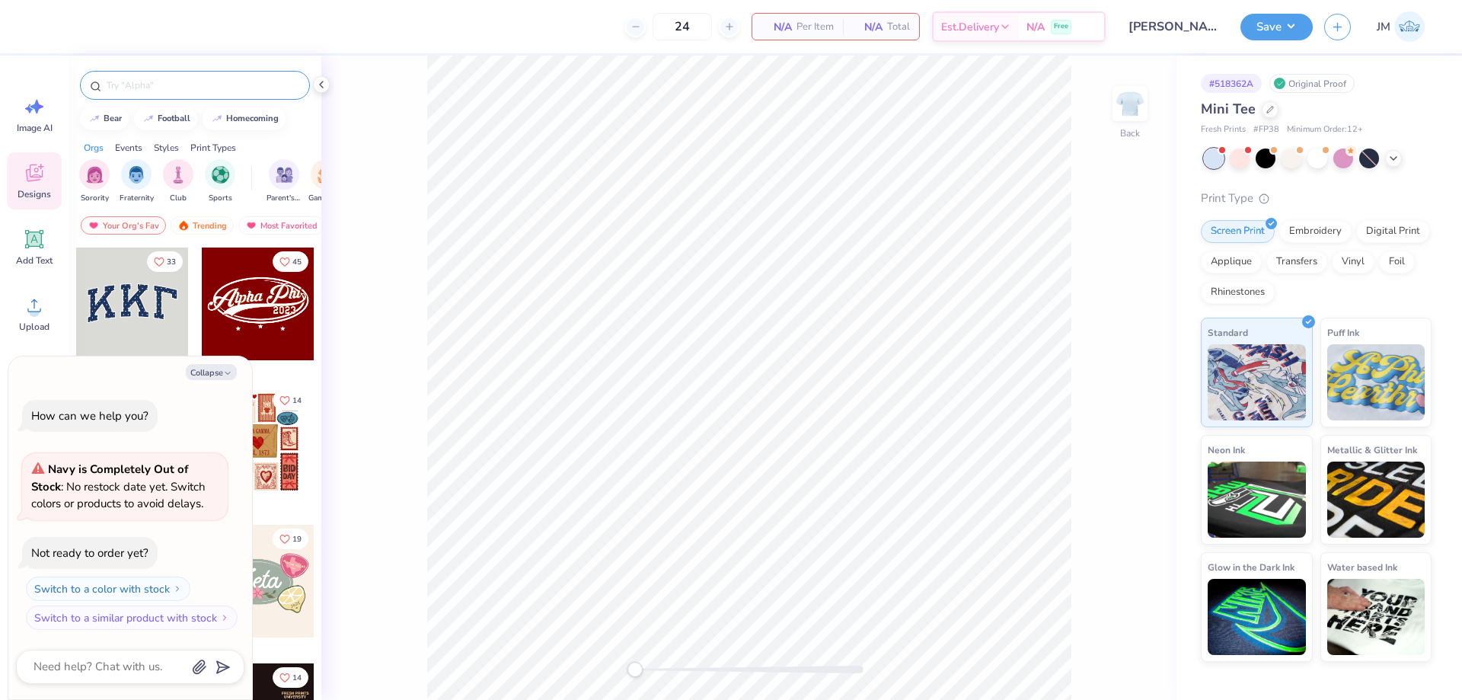
type textarea "x"
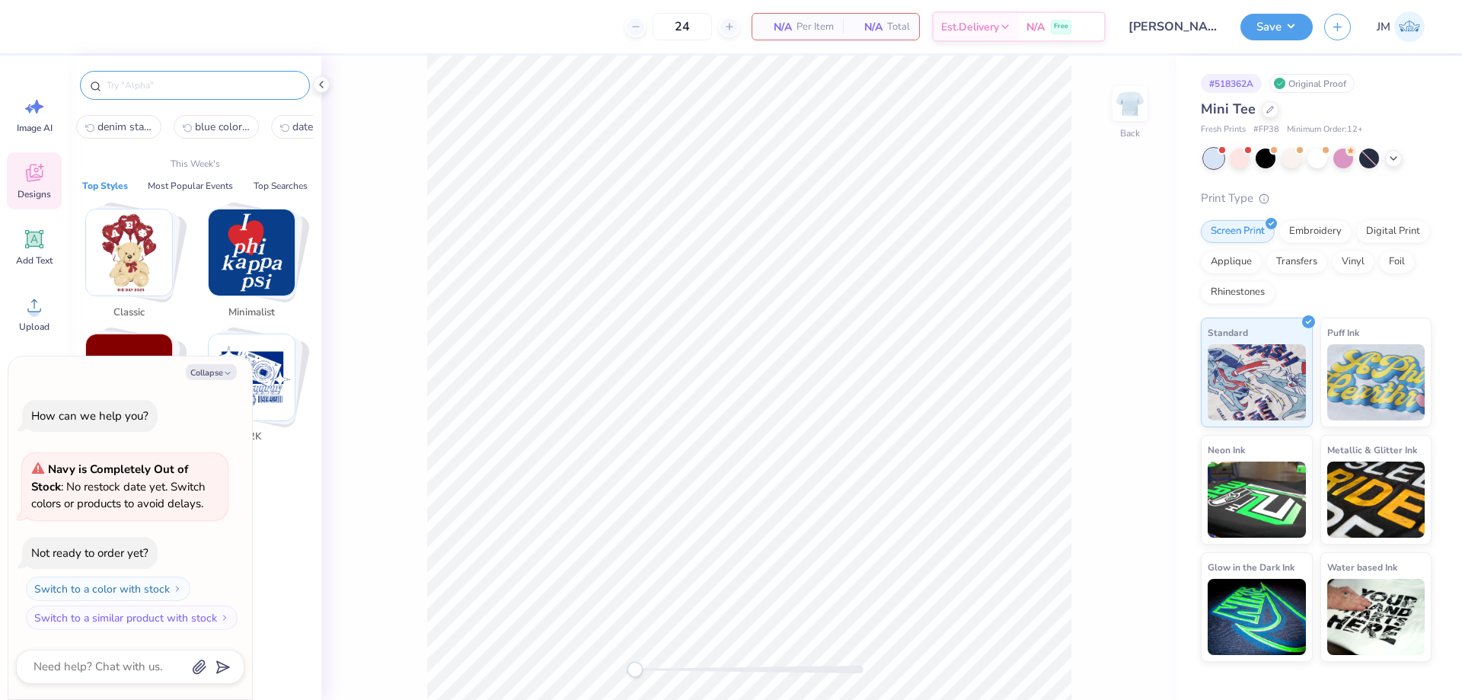
click at [157, 81] on input "text" at bounding box center [202, 85] width 195 height 15
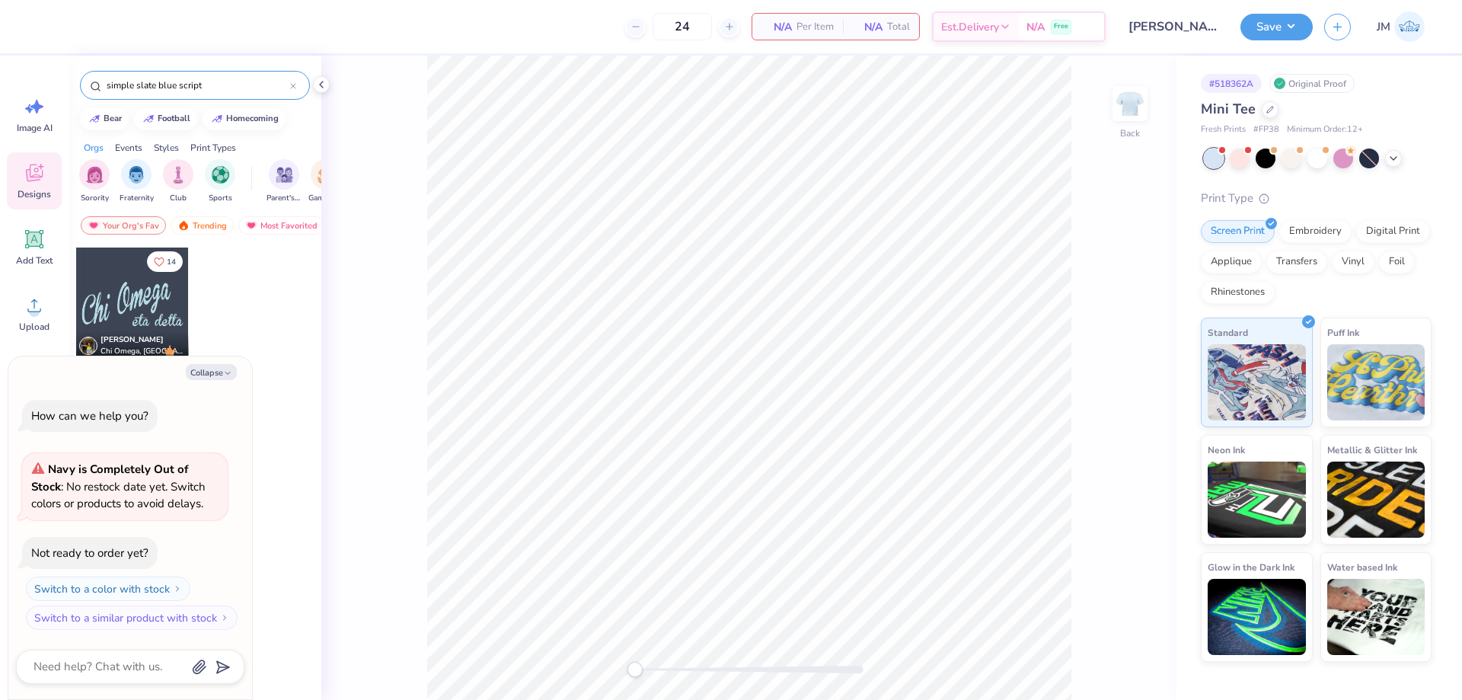
type input "simple slate blue script"
click at [152, 301] on div at bounding box center [132, 303] width 113 height 113
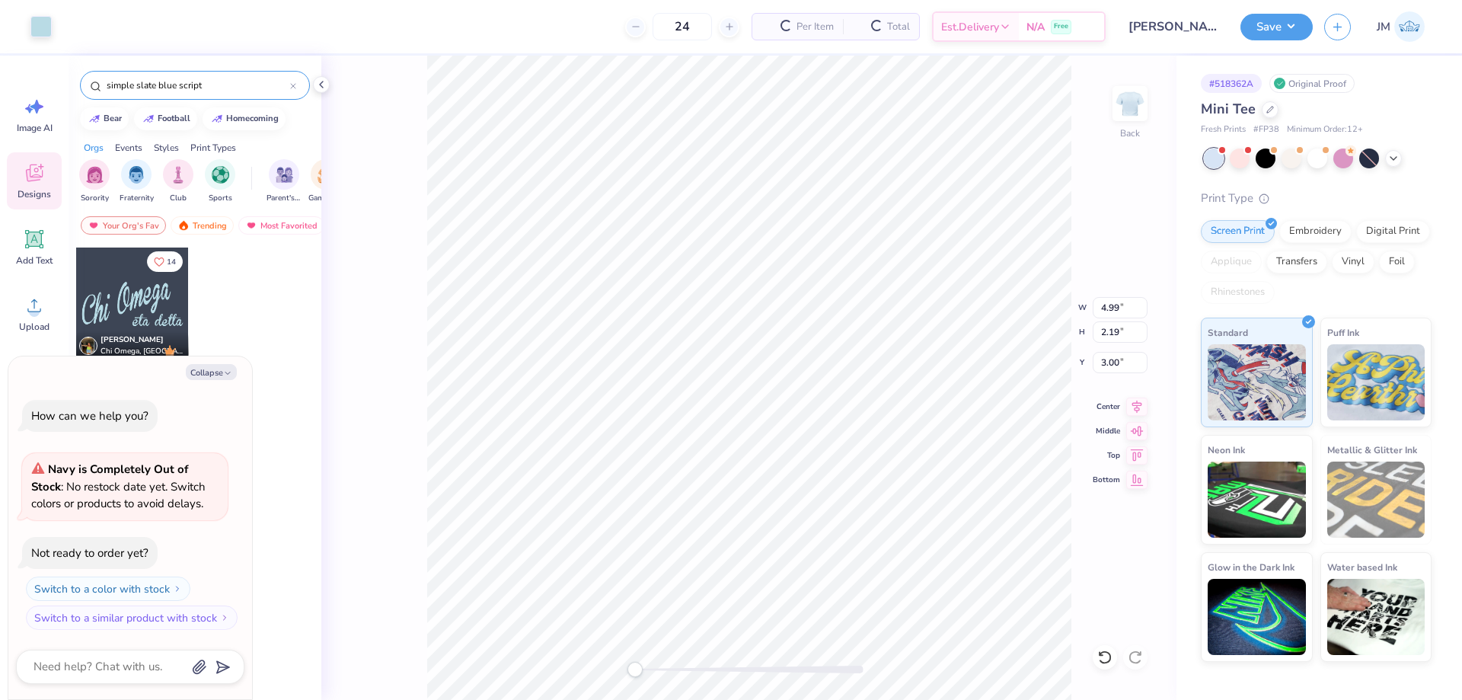
click at [219, 372] on button "Collapse" at bounding box center [211, 372] width 51 height 16
type textarea "x"
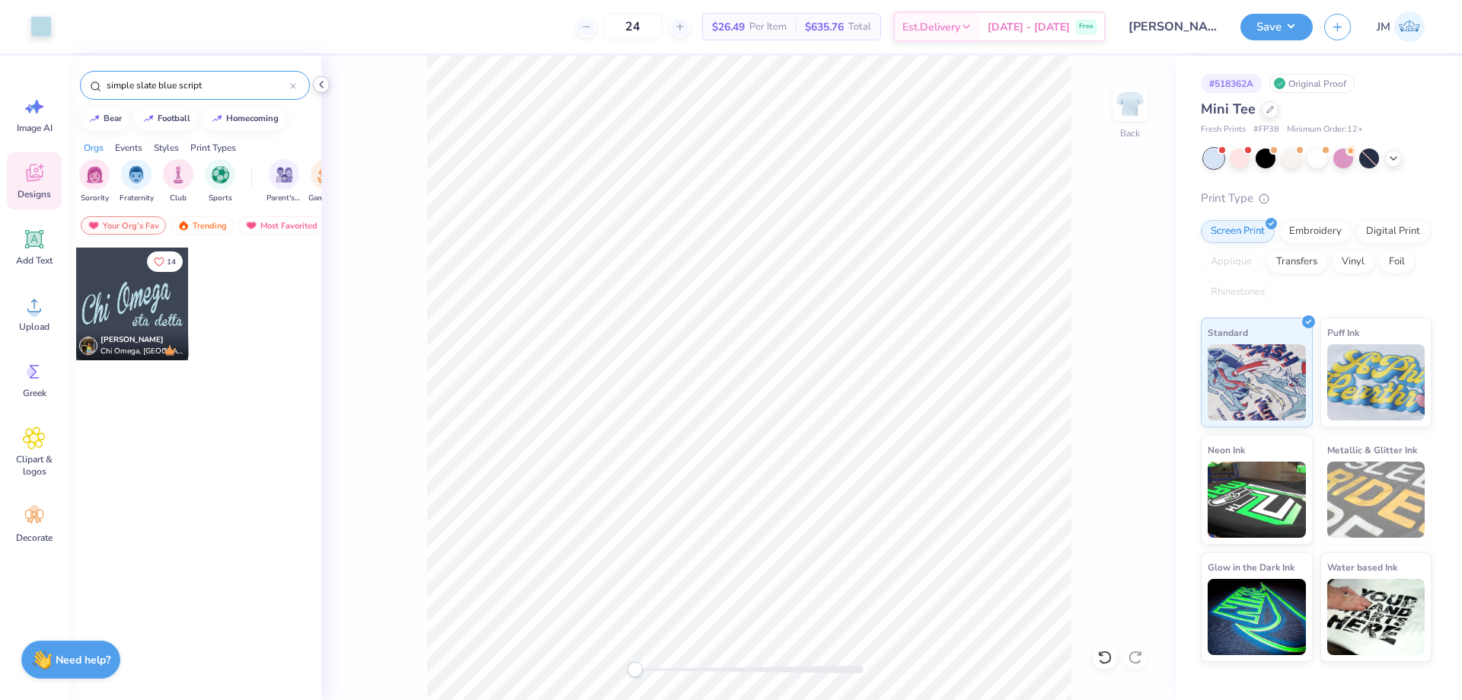
click at [322, 81] on icon at bounding box center [321, 84] width 12 height 12
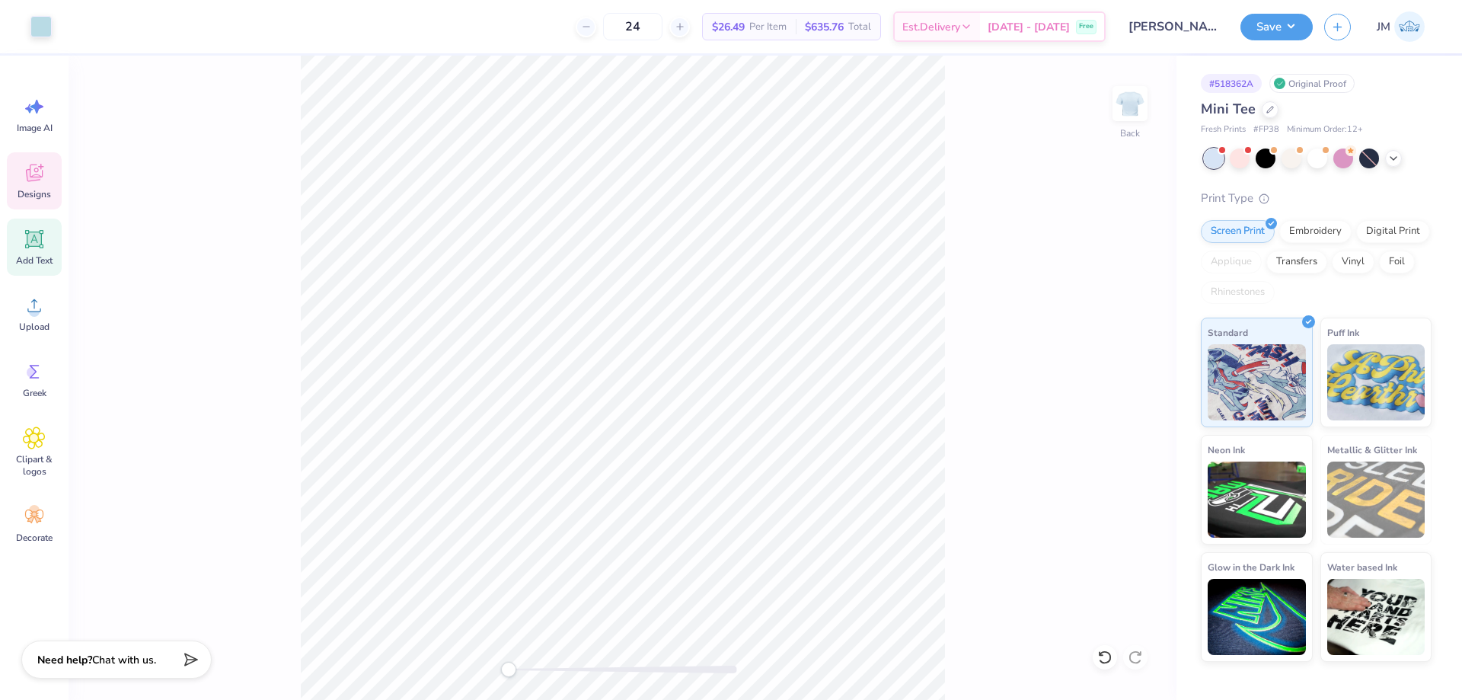
click at [32, 245] on icon at bounding box center [34, 239] width 14 height 14
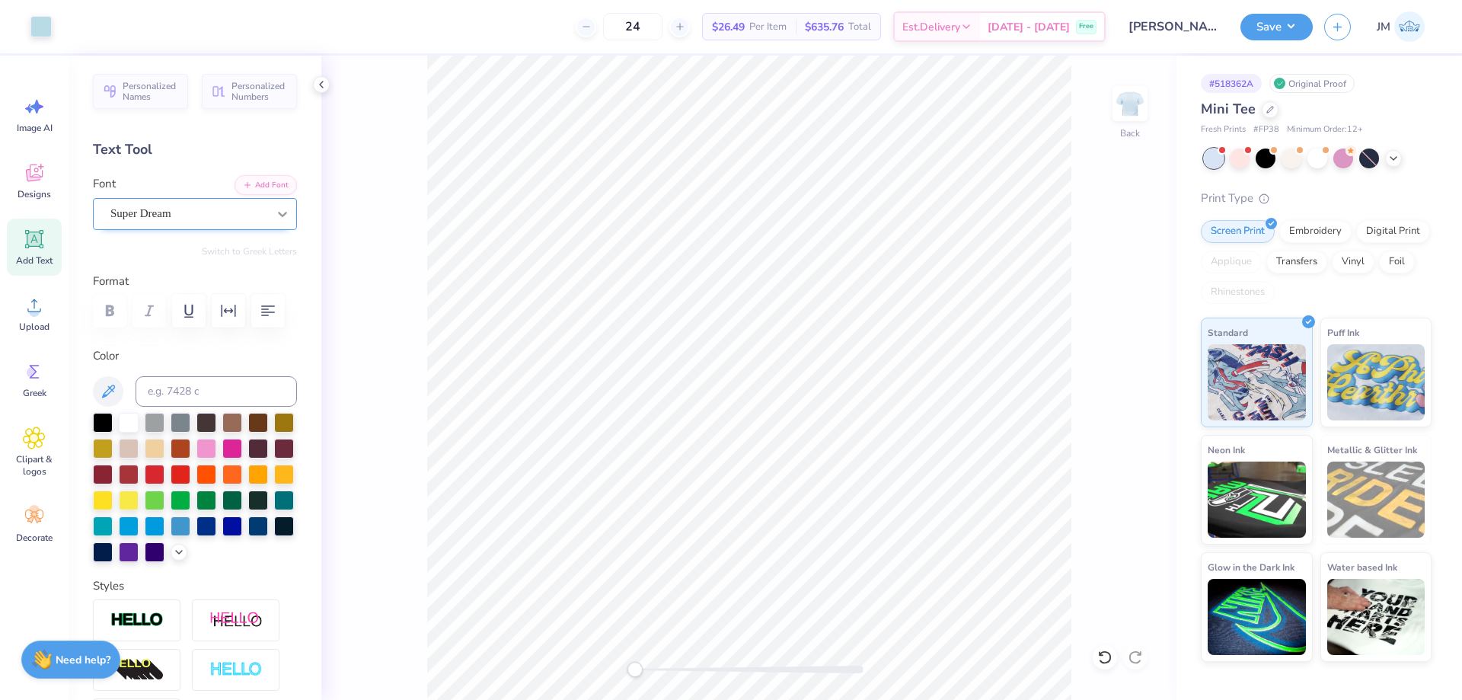
click at [275, 210] on icon at bounding box center [282, 213] width 15 height 15
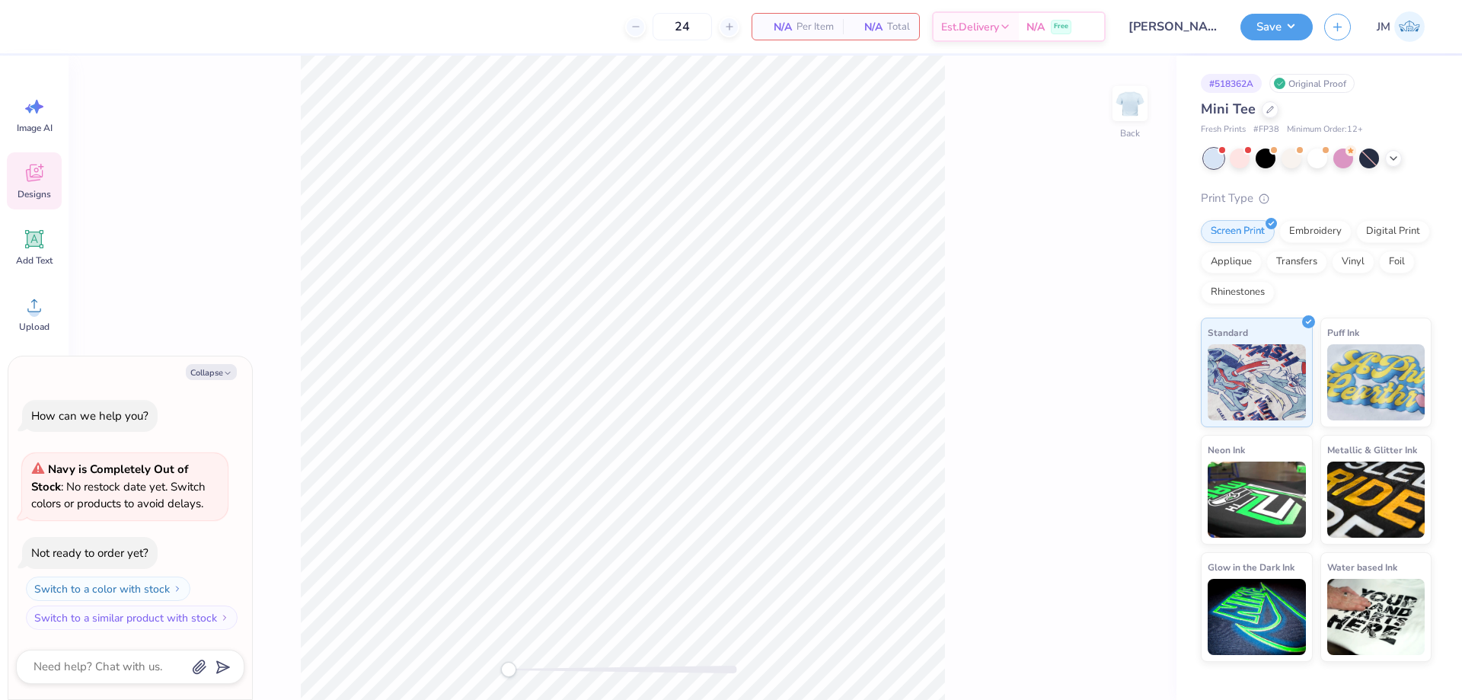
click at [26, 186] on div "Designs" at bounding box center [34, 180] width 55 height 57
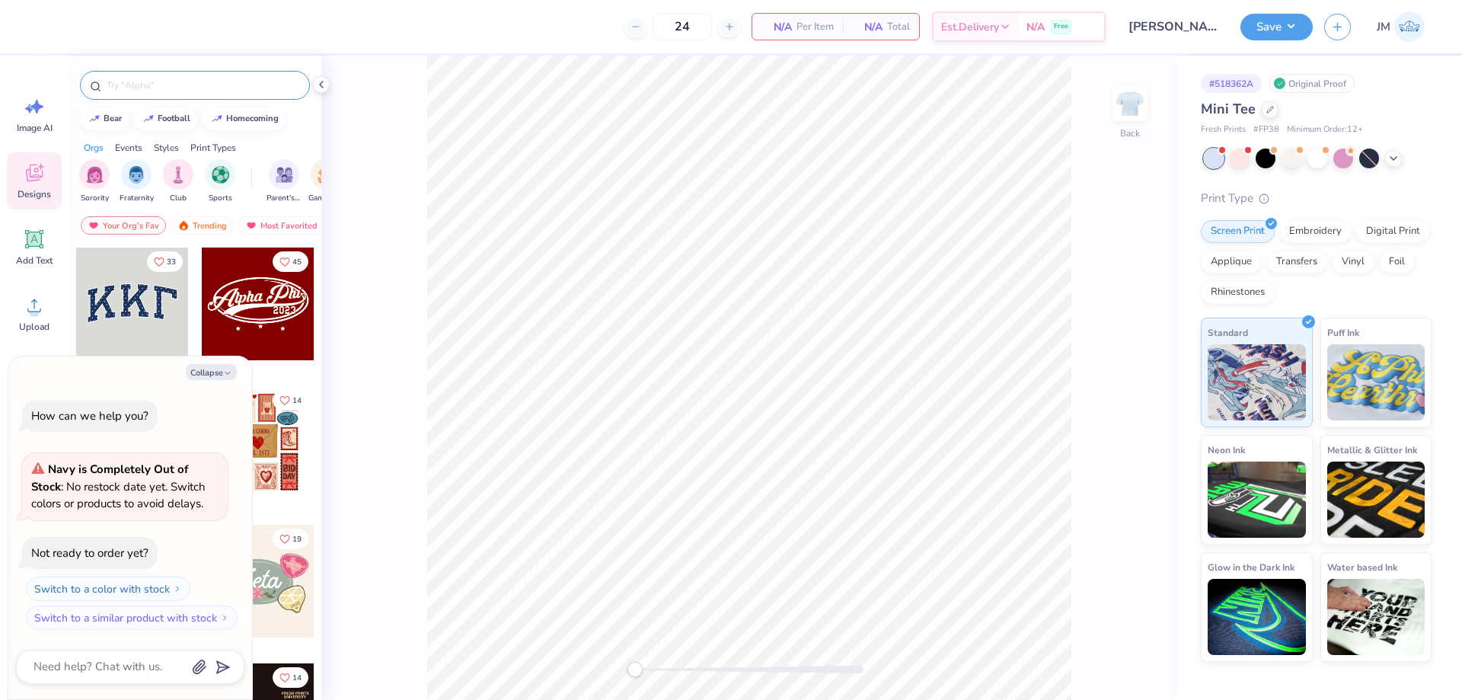
click at [180, 81] on input "text" at bounding box center [202, 85] width 195 height 15
type textarea "x"
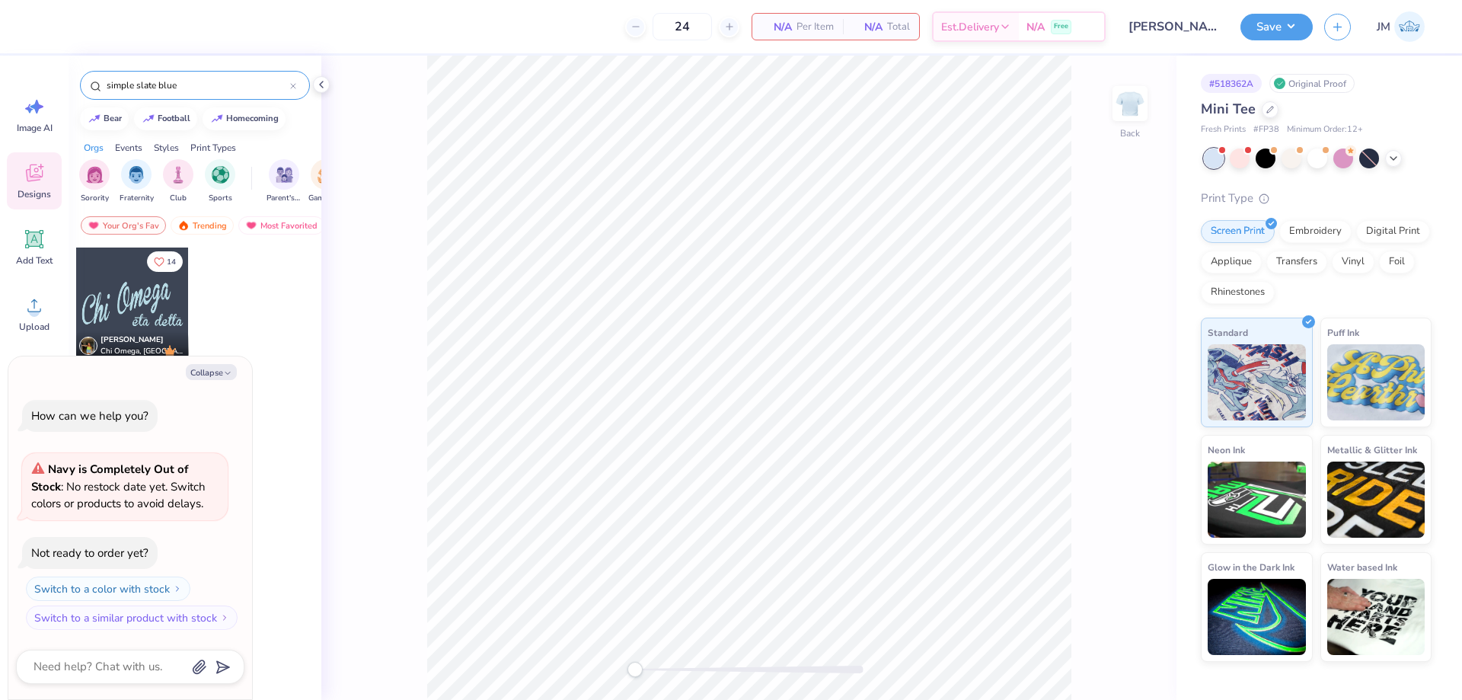
type input "simple slate blue"
click at [142, 314] on div at bounding box center [132, 303] width 113 height 113
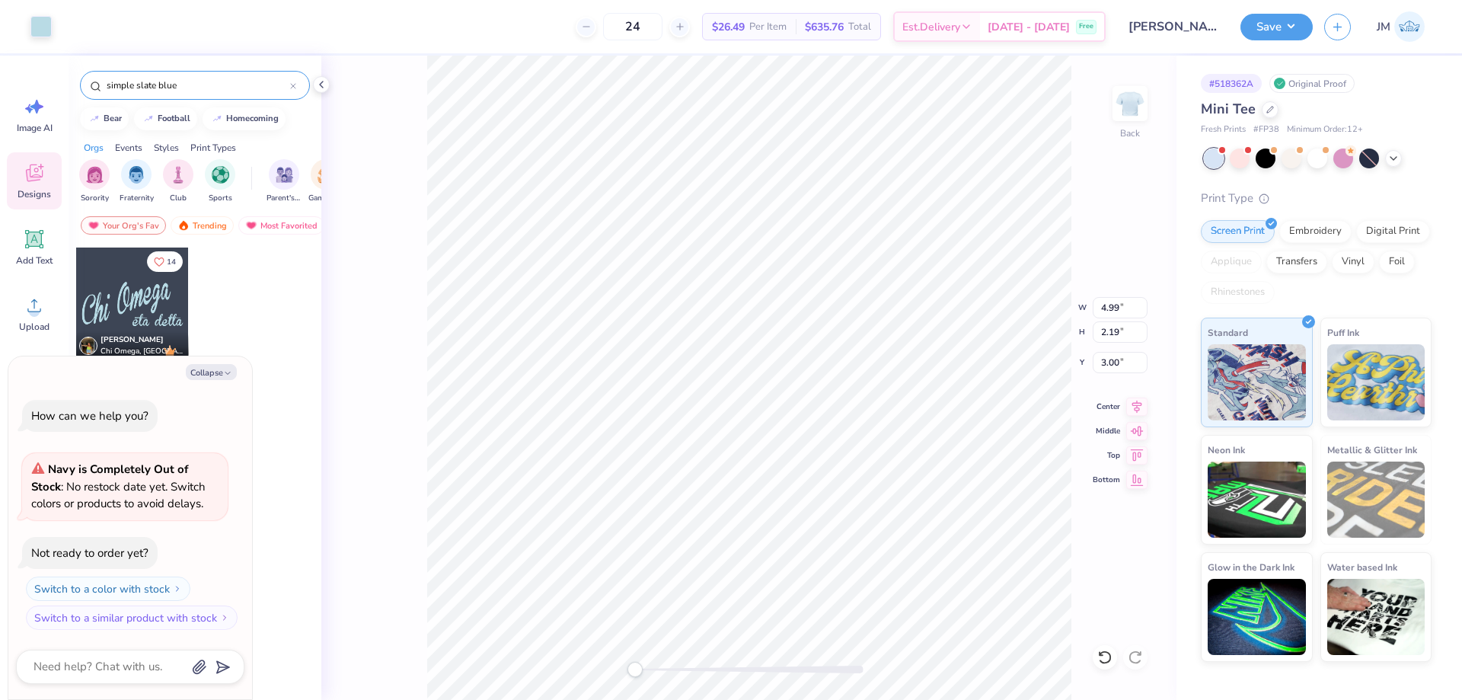
type textarea "x"
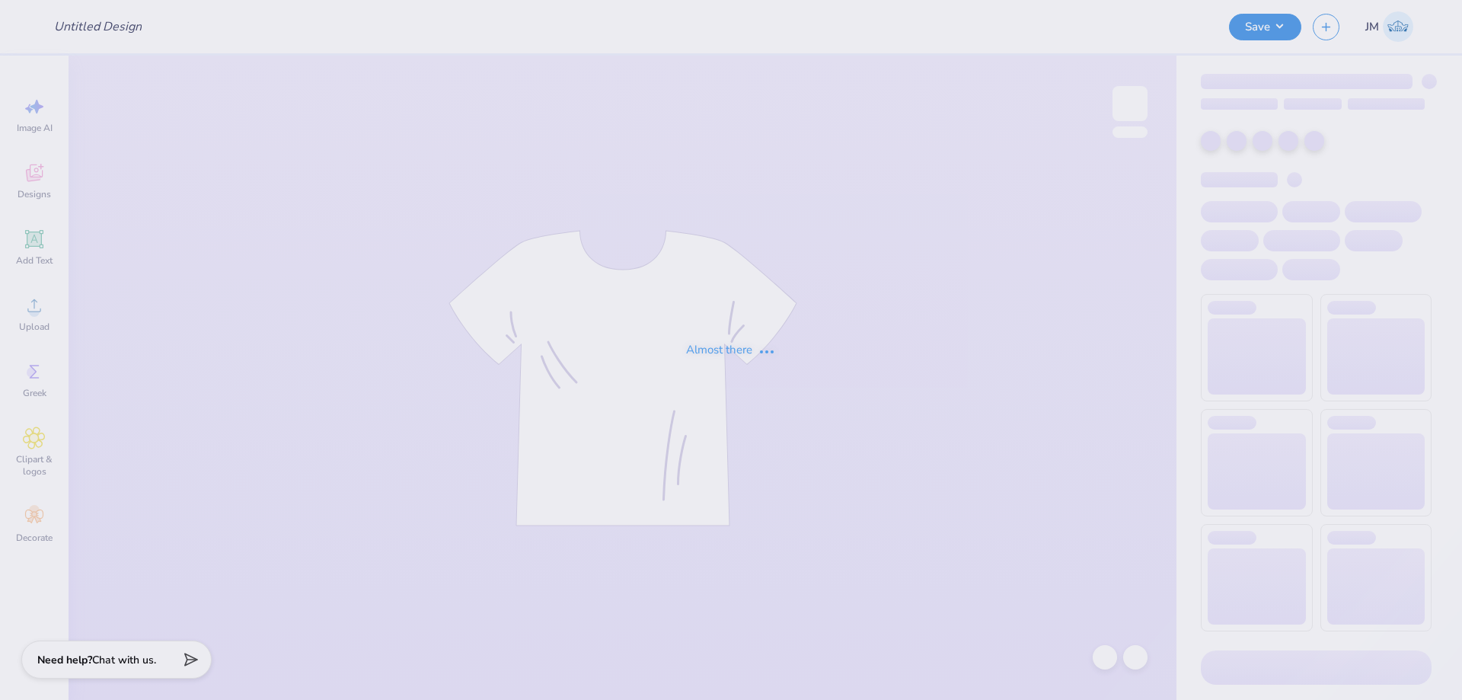
type input "foldover short"
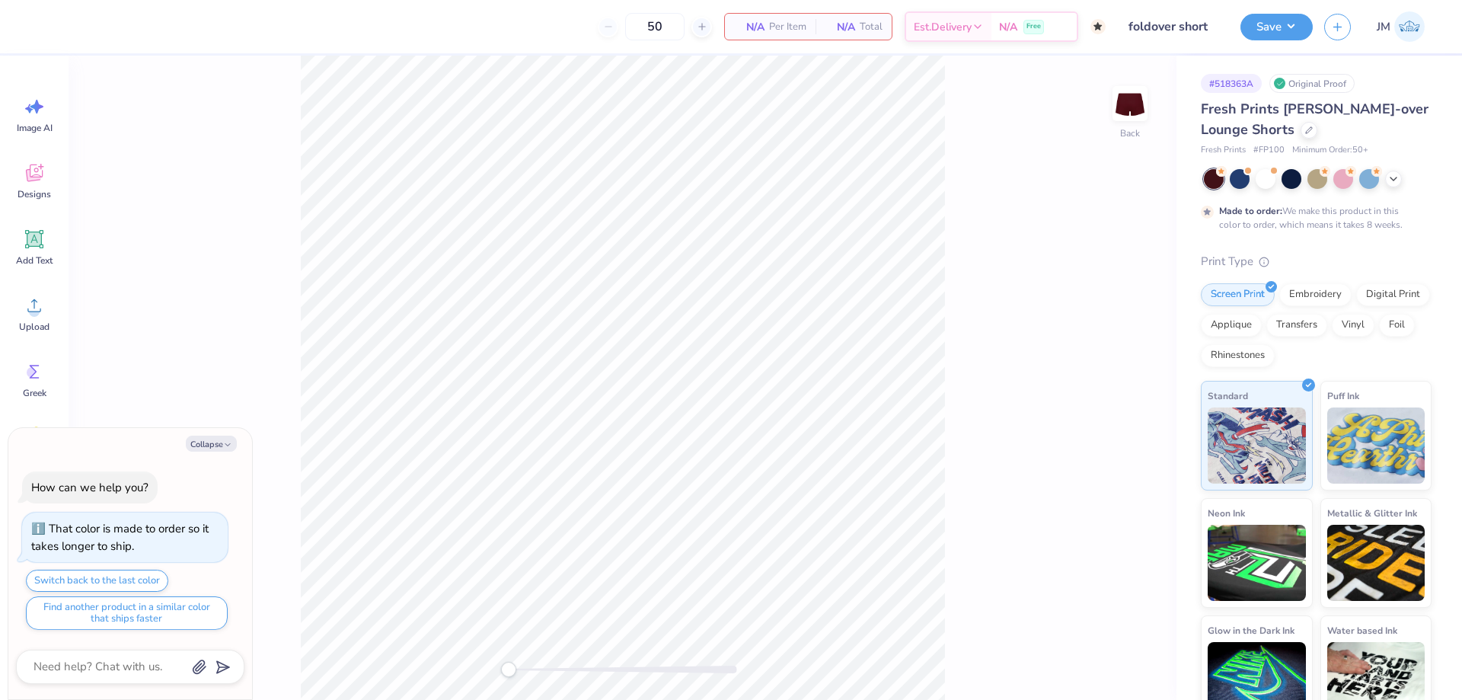
type textarea "x"
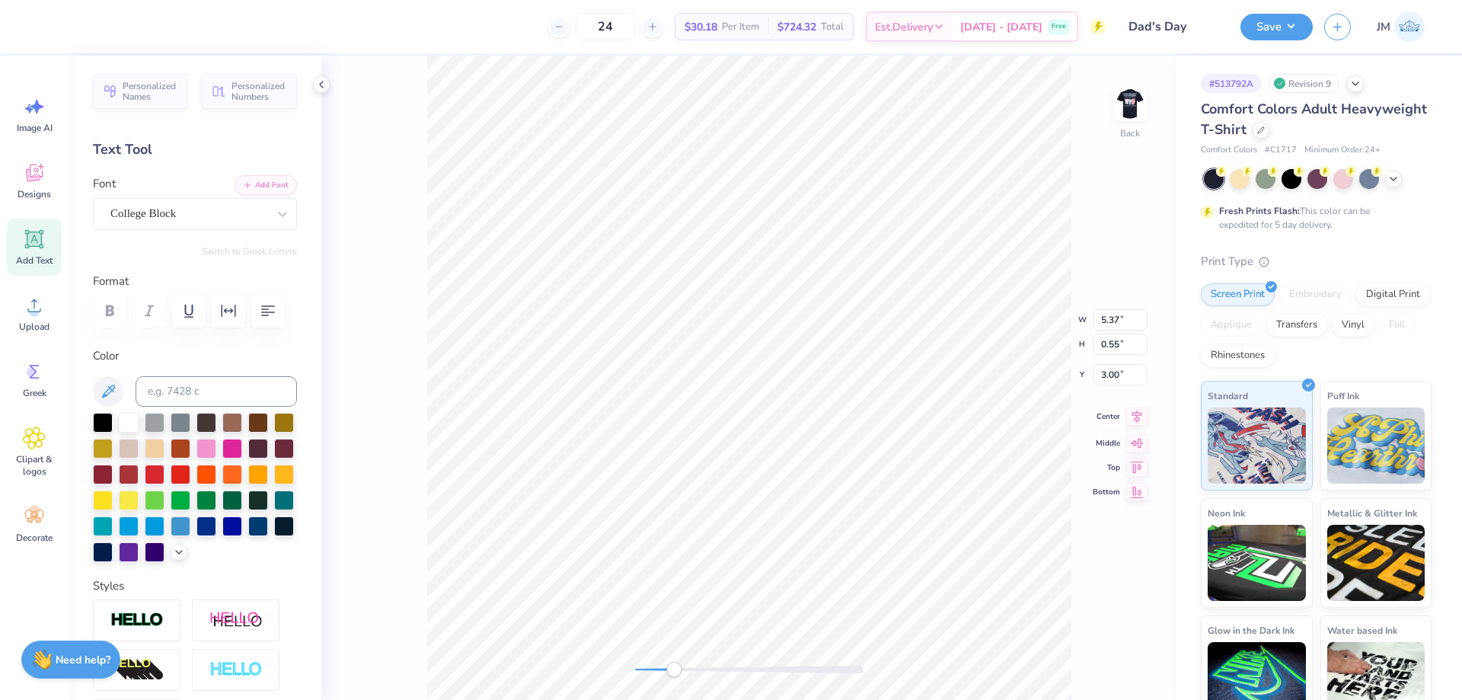
click at [1139, 421] on icon at bounding box center [1136, 416] width 21 height 18
click at [1149, 404] on div "Back W 3.56 3.56 " H 0.25 0.25 " Y 4.28 4.28 " Center Middle Top Bottom" at bounding box center [748, 378] width 855 height 644
click at [1142, 403] on div "Back W 3.56 H 0.25 Y 4.28 Center Middle Top Bottom" at bounding box center [748, 378] width 855 height 644
click at [1128, 407] on icon at bounding box center [1136, 404] width 21 height 18
click at [28, 311] on icon at bounding box center [34, 305] width 14 height 13
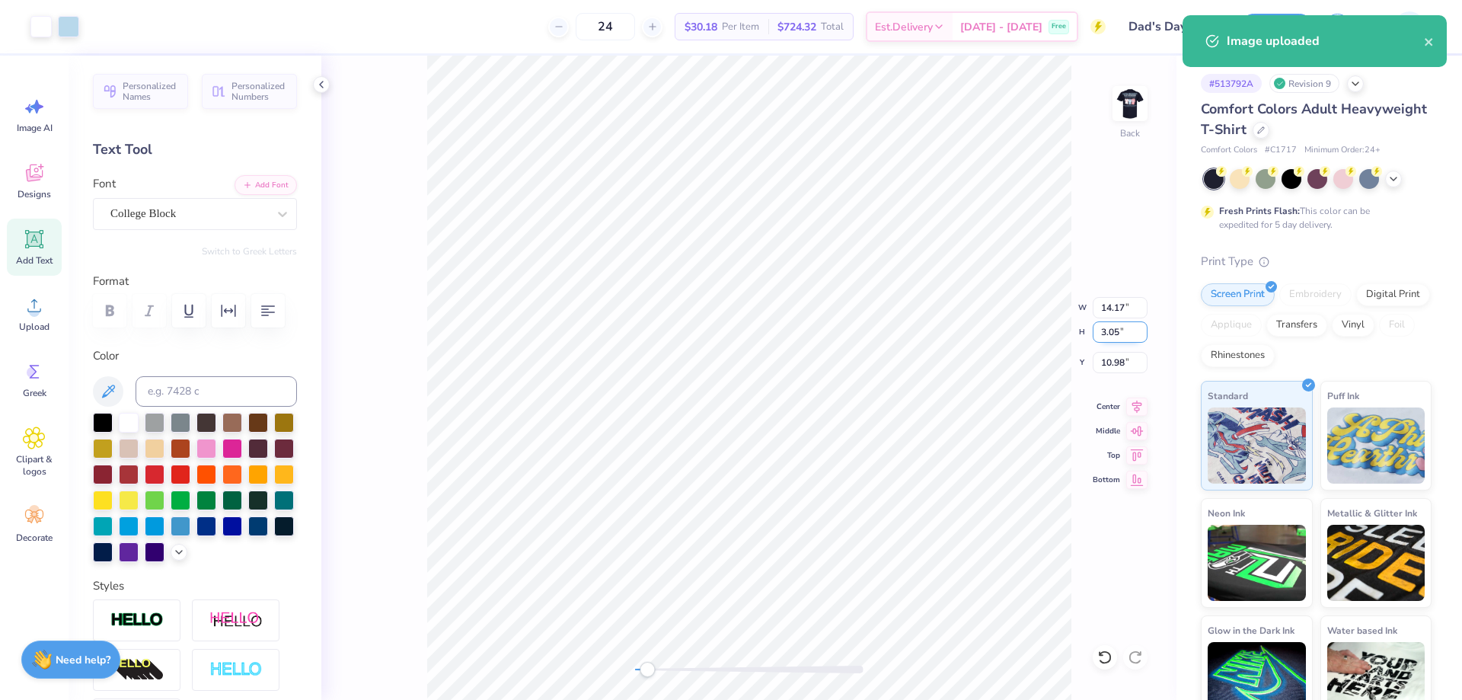
click at [1119, 337] on input "3.05" at bounding box center [1120, 331] width 55 height 21
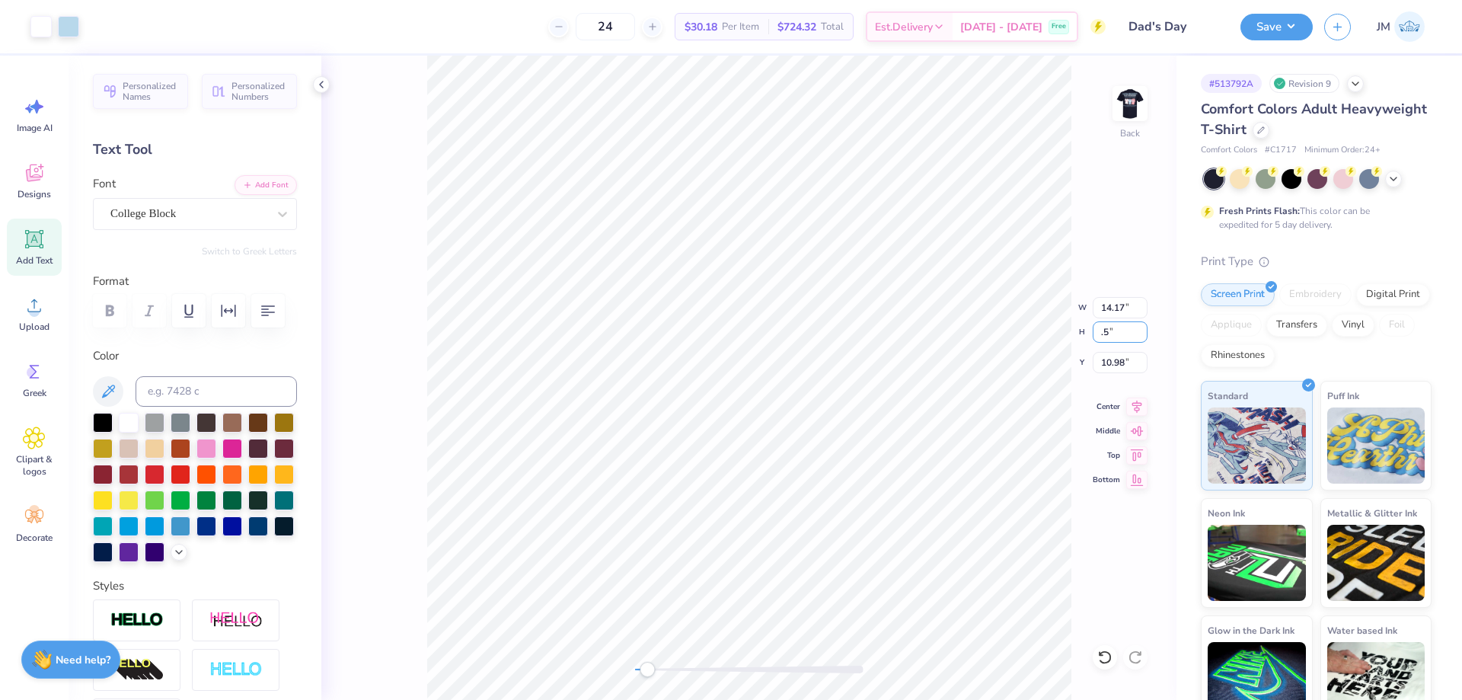
type input ".5"
type input "2.32"
type input "0.50"
type input "12.25"
click at [1121, 360] on input "12.25" at bounding box center [1120, 362] width 55 height 21
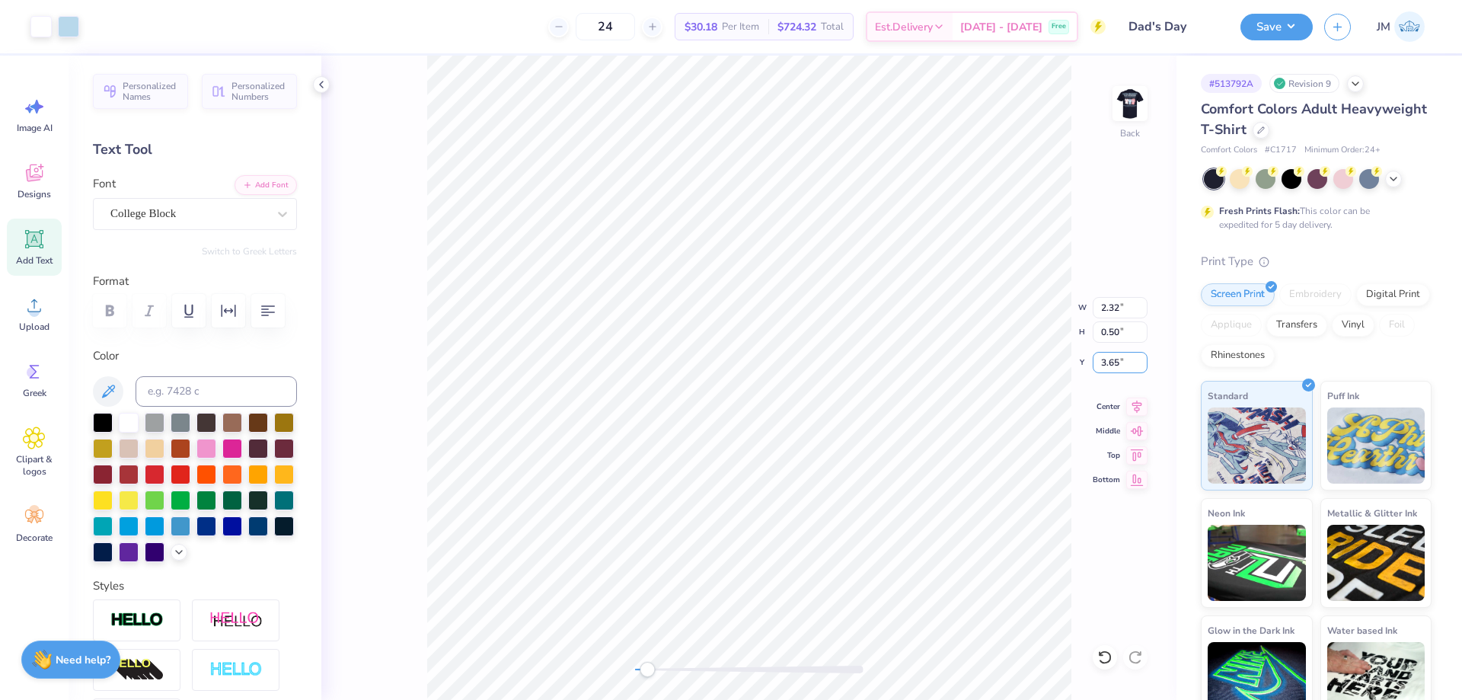
type input "3.65"
click at [1118, 105] on img at bounding box center [1129, 103] width 61 height 61
click at [1104, 317] on input "14.52" at bounding box center [1120, 319] width 55 height 21
type input "12.50"
type input "11.90"
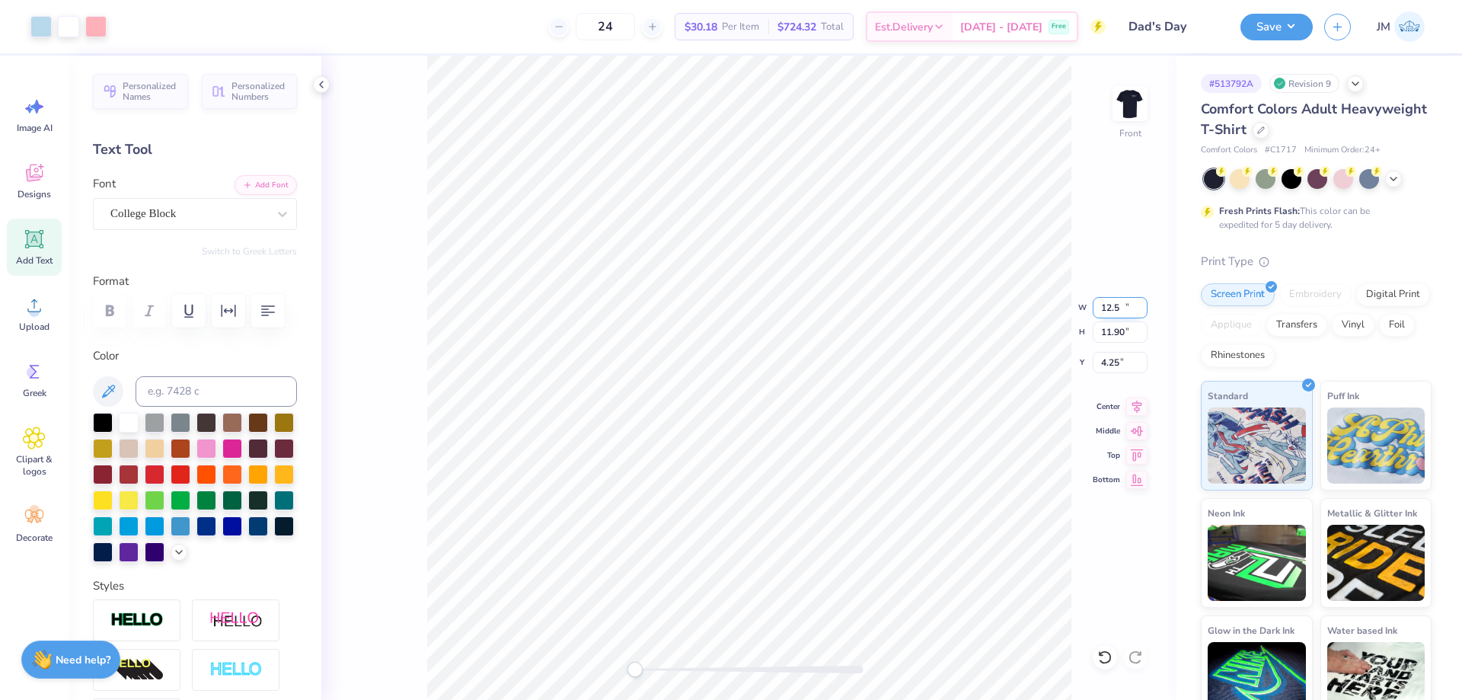
type input "4.25"
type input "12.00"
type input "11.42"
type input "4.49"
type input "12.50"
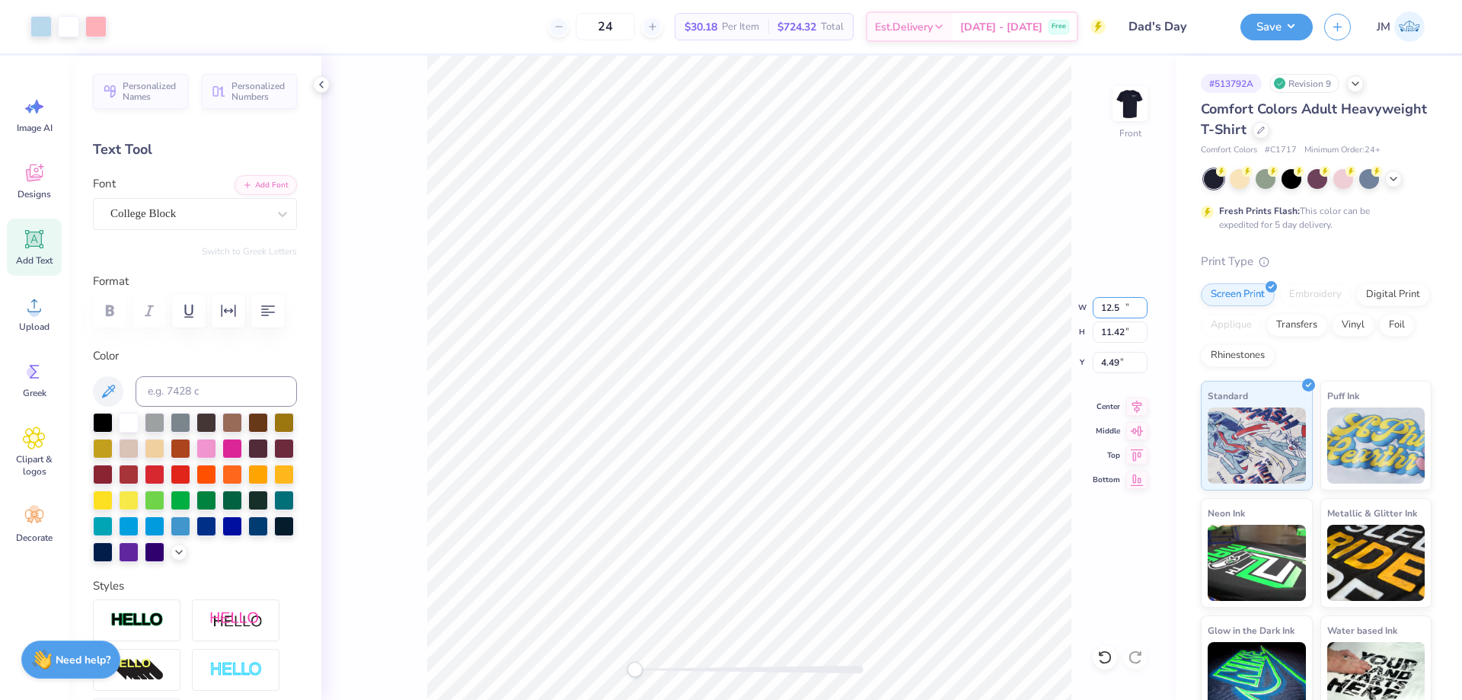
type input "11.90"
click at [1124, 365] on input "4.25" at bounding box center [1120, 362] width 55 height 21
type input "3.00"
click at [1009, 333] on div "Front W 12.50 12.50 " H 11.90 11.90 " Y 3.00 3.00 " Center Middle Top Bottom" at bounding box center [748, 378] width 855 height 644
click at [1138, 410] on icon at bounding box center [1136, 404] width 21 height 18
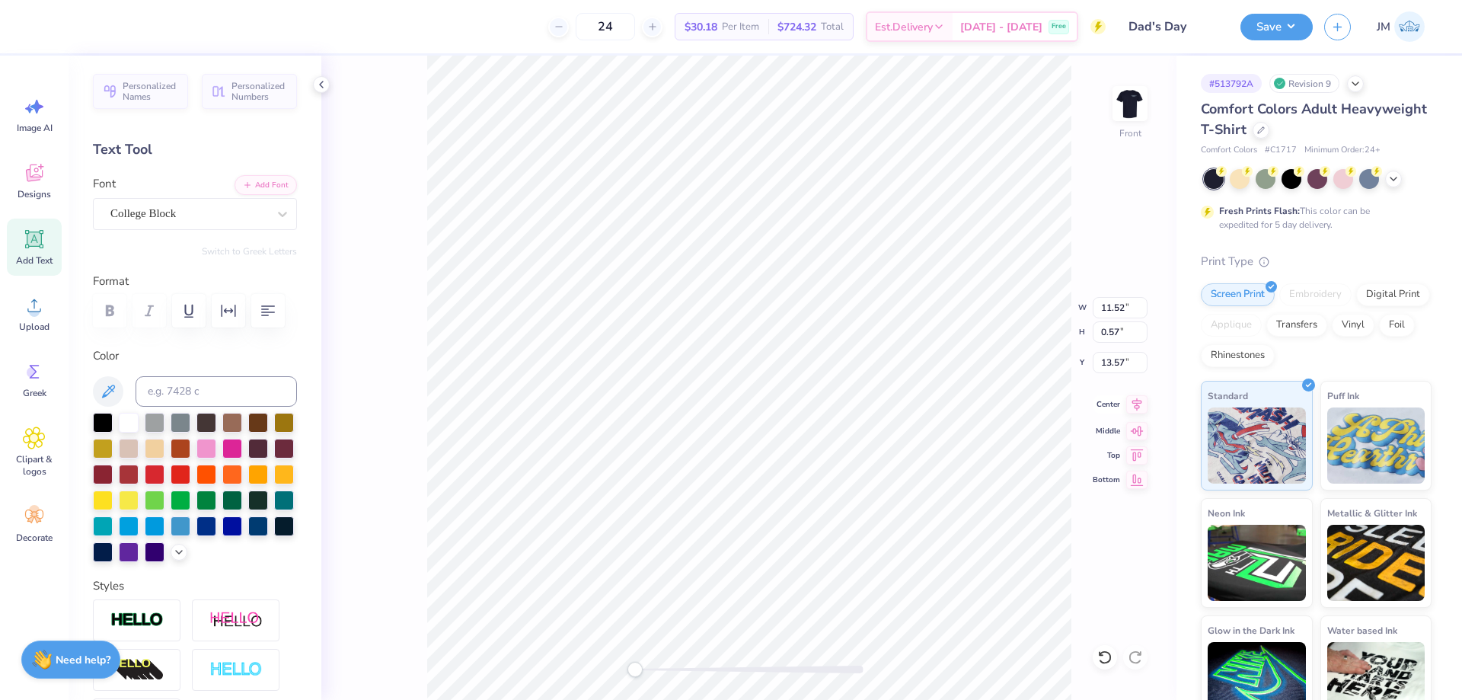
click at [1128, 411] on icon at bounding box center [1136, 404] width 21 height 18
drag, startPoint x: 1138, startPoint y: 398, endPoint x: 1077, endPoint y: 388, distance: 61.8
click at [1138, 398] on icon at bounding box center [1136, 406] width 21 height 18
click at [871, 661] on li "Send to Back" at bounding box center [889, 668] width 120 height 30
click at [1137, 397] on icon at bounding box center [1136, 404] width 21 height 18
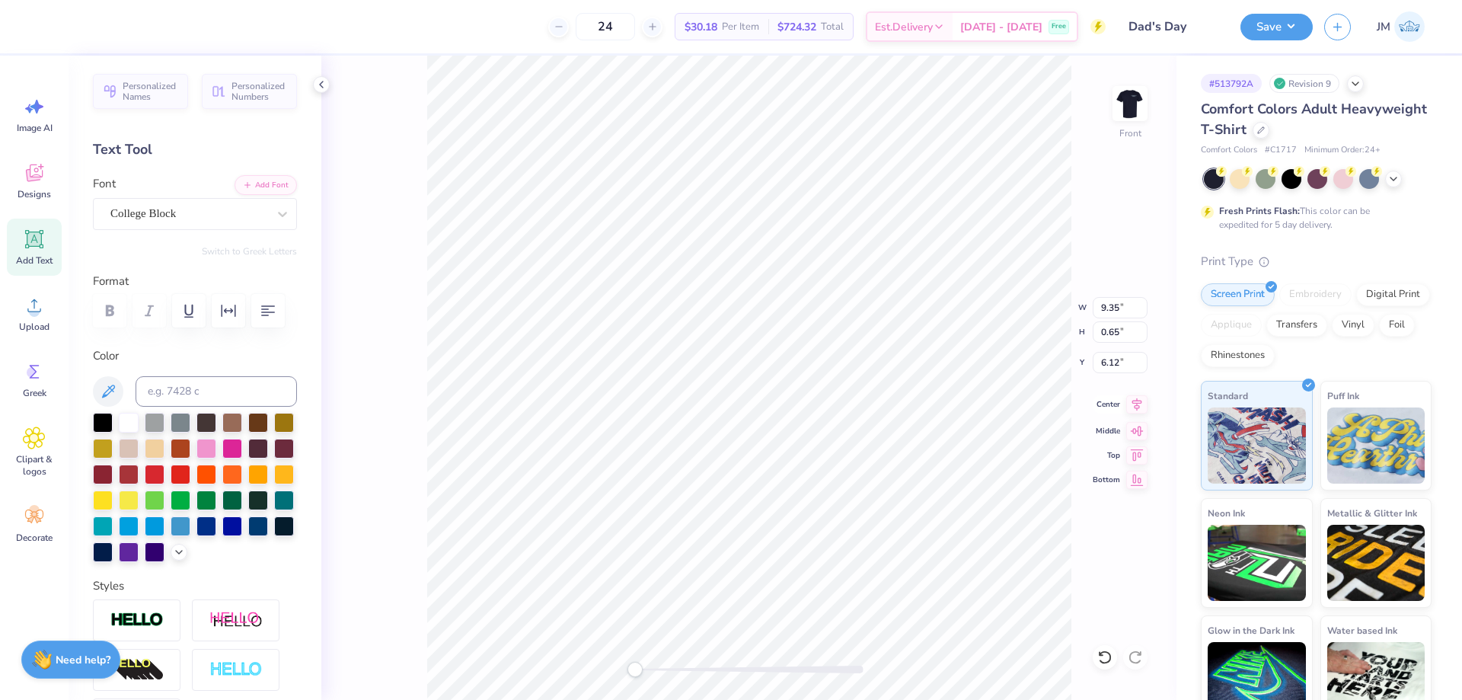
click at [1134, 404] on icon at bounding box center [1136, 404] width 21 height 18
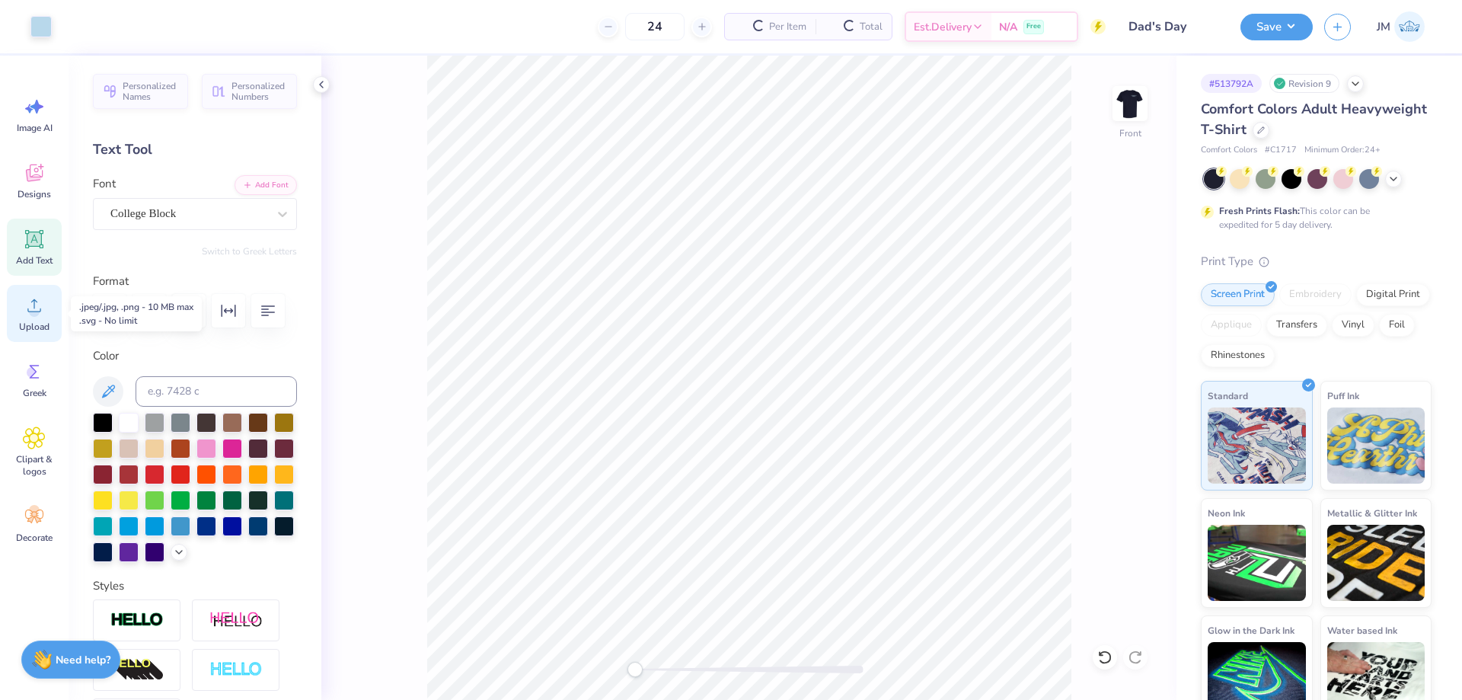
click at [37, 321] on span "Upload" at bounding box center [34, 327] width 30 height 12
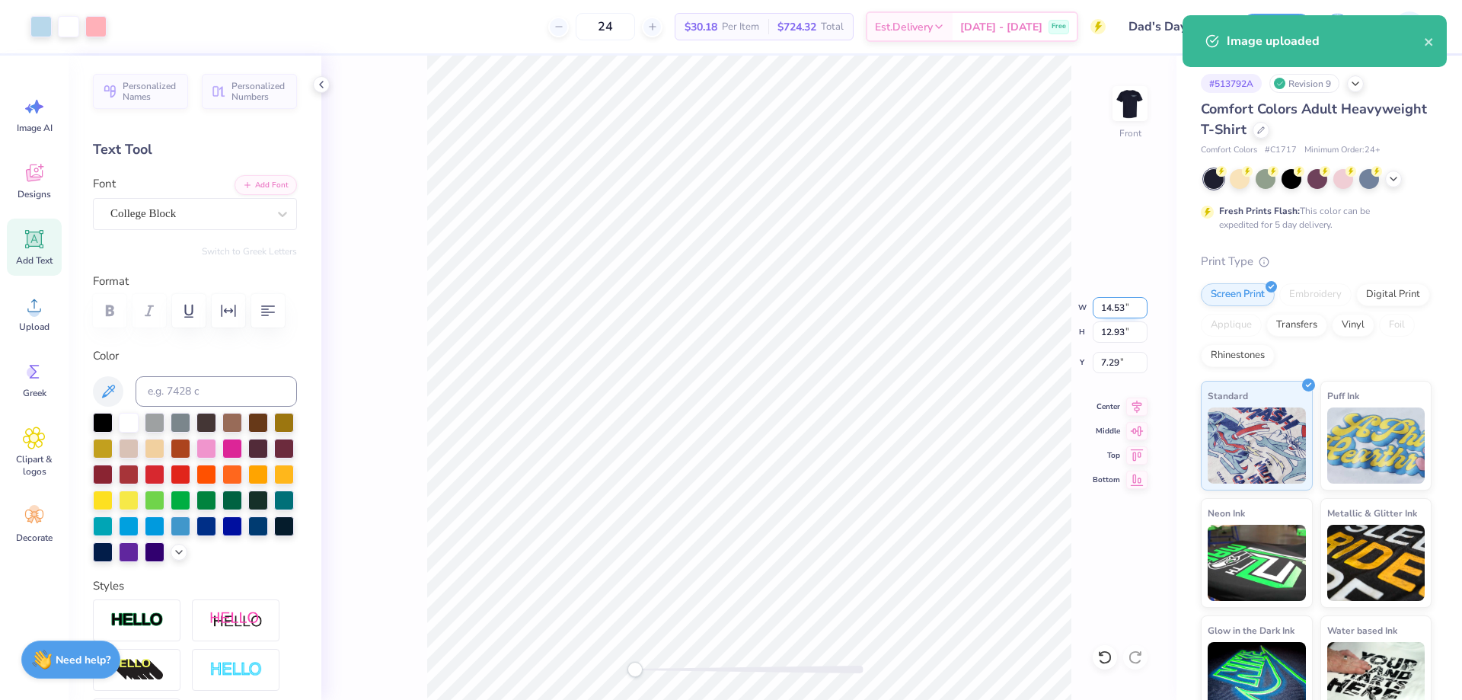
click at [1123, 314] on input "14.53" at bounding box center [1120, 307] width 55 height 21
type input "10.33"
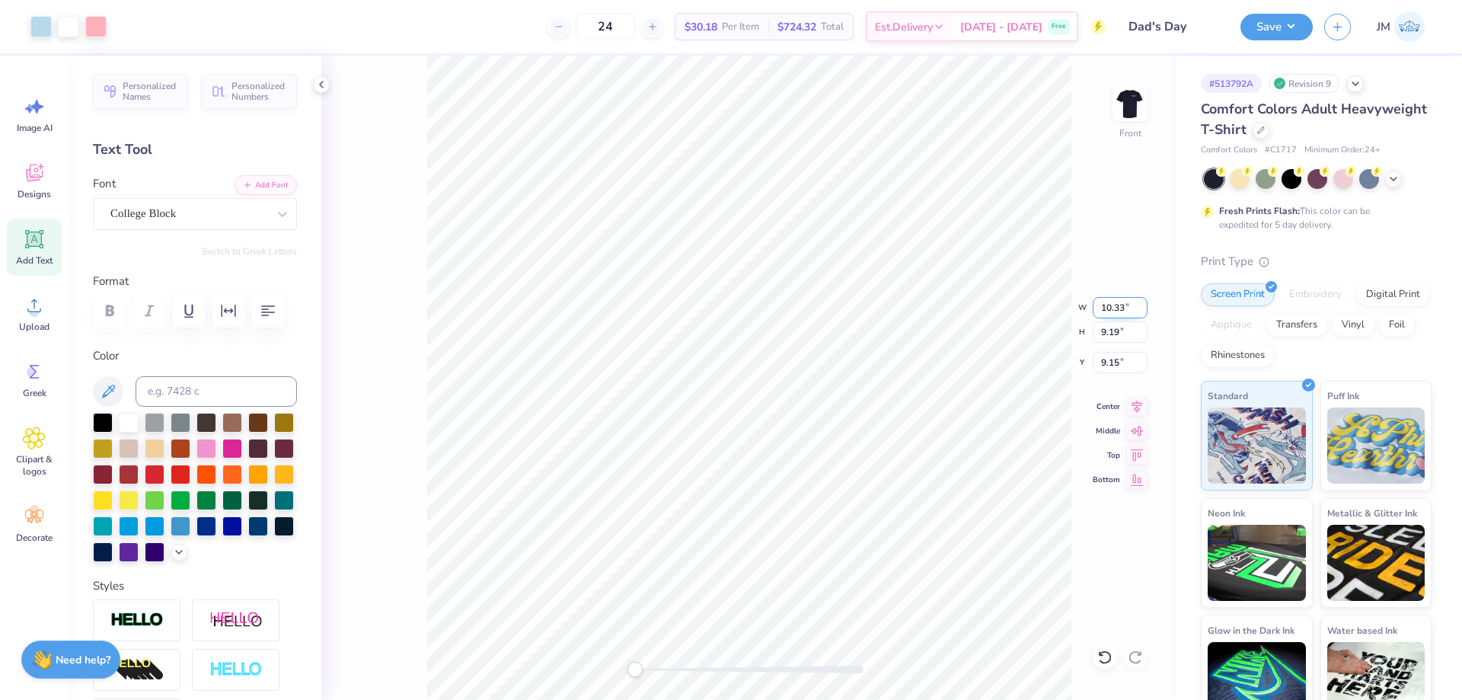
type input "9.19"
click at [1109, 366] on input "9.15" at bounding box center [1120, 362] width 55 height 21
type input "4.42"
click at [1096, 658] on div at bounding box center [1105, 657] width 24 height 24
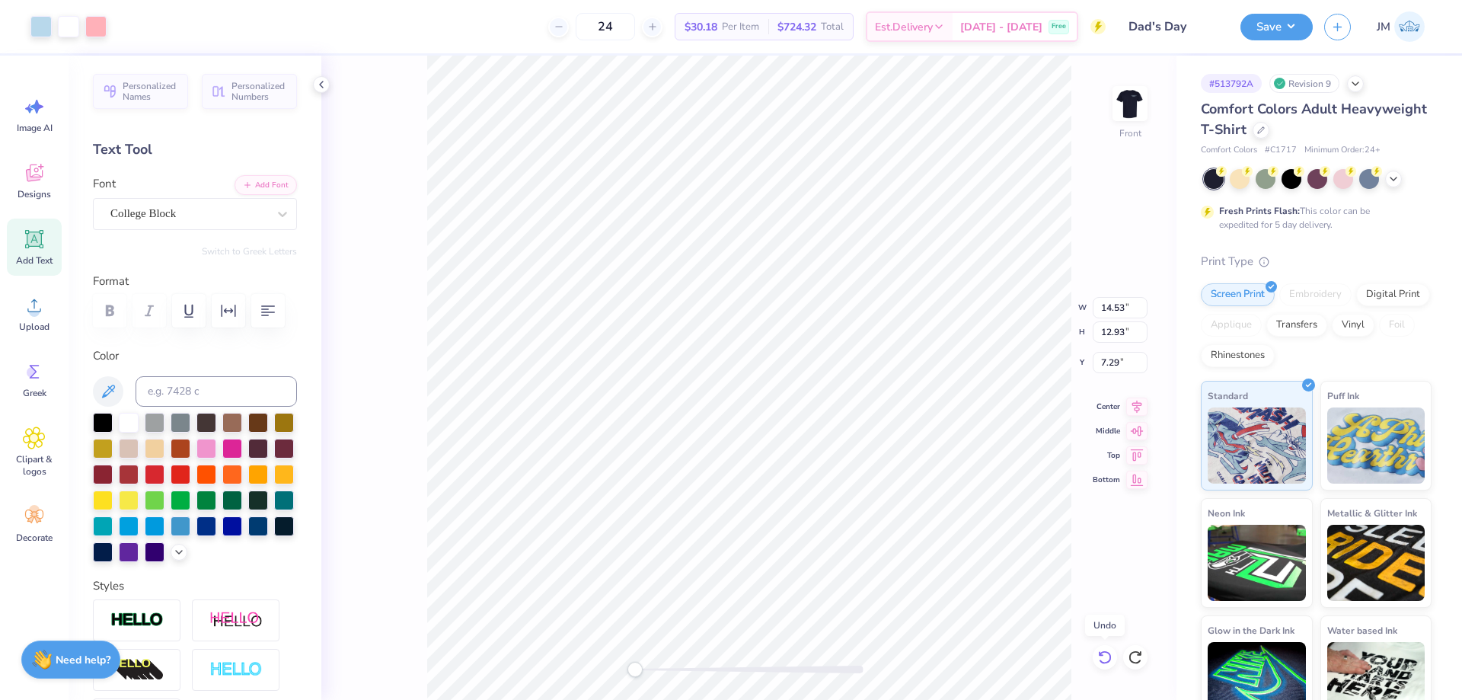
click at [1096, 658] on div at bounding box center [1105, 657] width 24 height 24
click at [1132, 657] on icon at bounding box center [1135, 656] width 15 height 15
click at [1131, 653] on icon at bounding box center [1134, 657] width 13 height 14
type input "10.33"
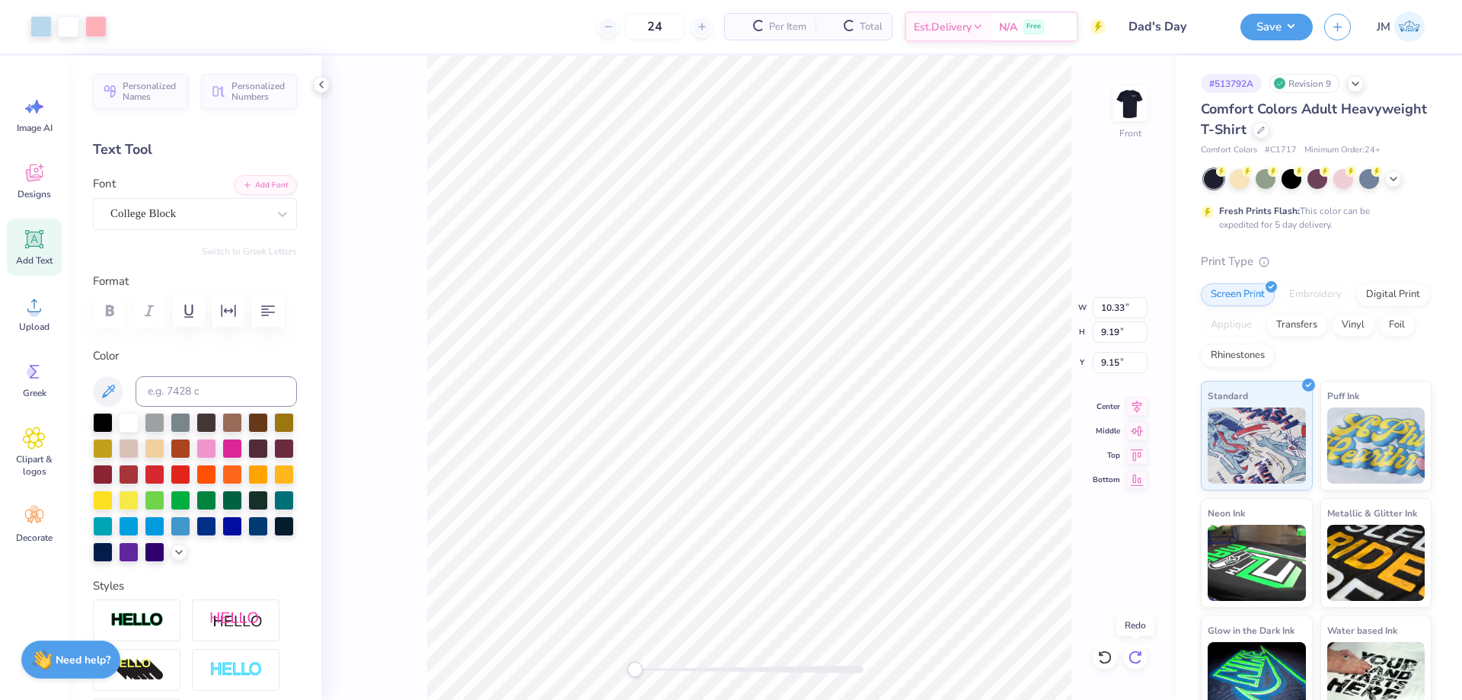
type input "9.19"
type input "9.15"
click at [1112, 333] on input "9.19" at bounding box center [1120, 331] width 55 height 21
type input "8.64"
type input "9.71"
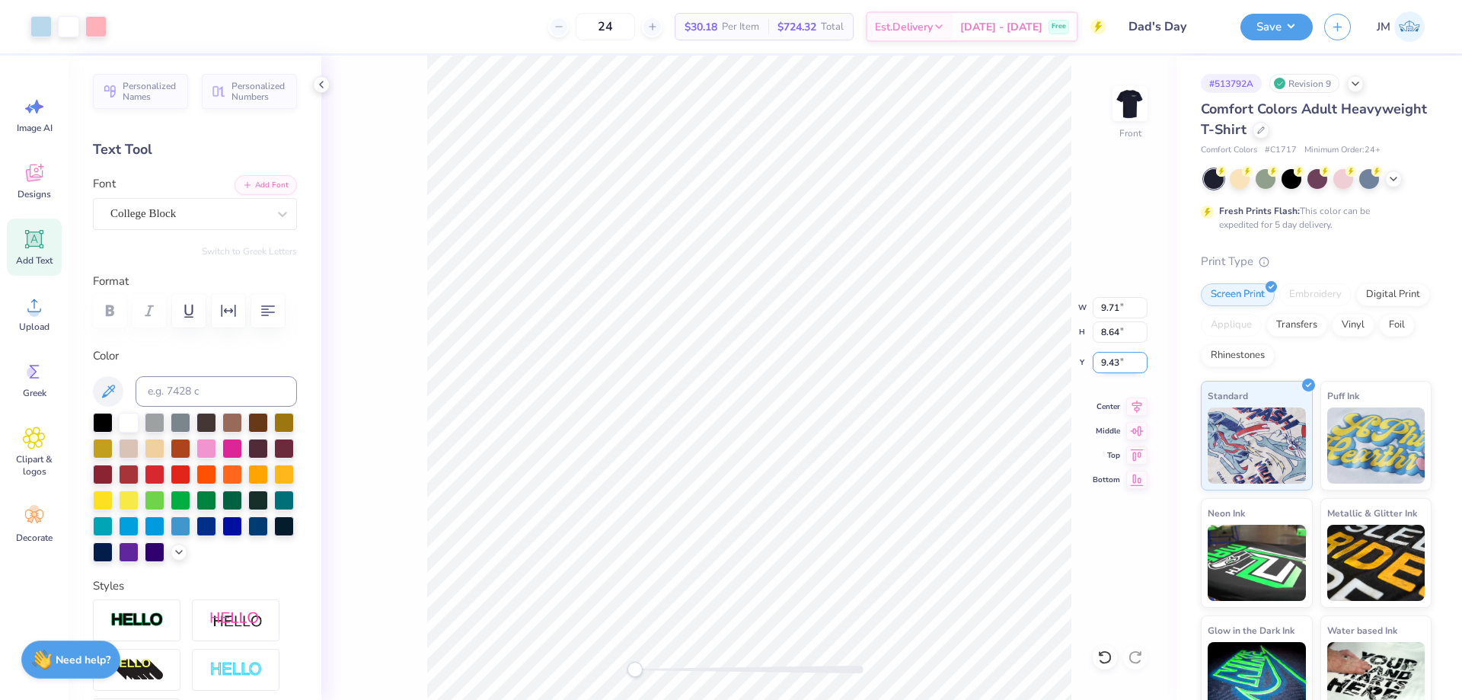
click at [1118, 365] on input "9.43" at bounding box center [1120, 362] width 55 height 21
type input "4.42"
click at [1141, 402] on icon at bounding box center [1137, 403] width 10 height 13
click at [1121, 104] on img at bounding box center [1129, 103] width 61 height 61
click at [1294, 21] on button "Save" at bounding box center [1276, 24] width 72 height 27
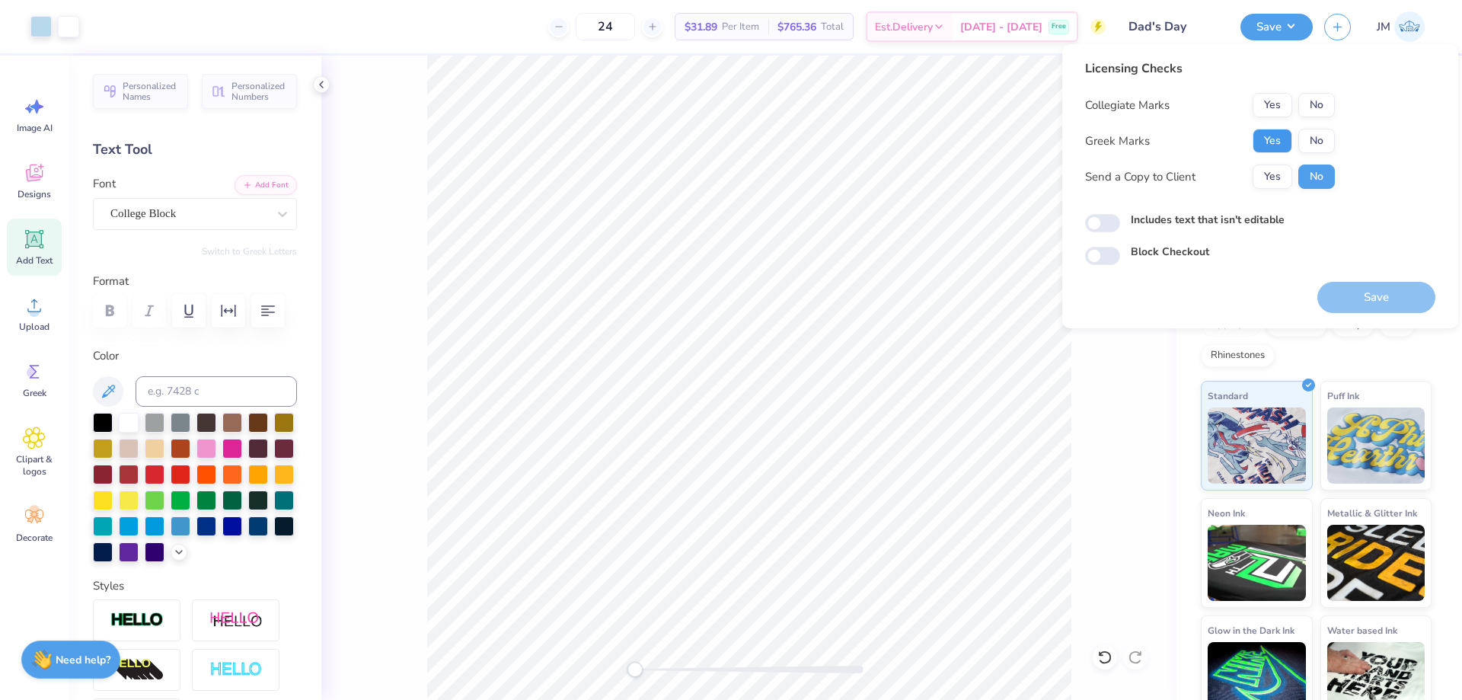
click at [1265, 133] on button "Yes" at bounding box center [1272, 141] width 40 height 24
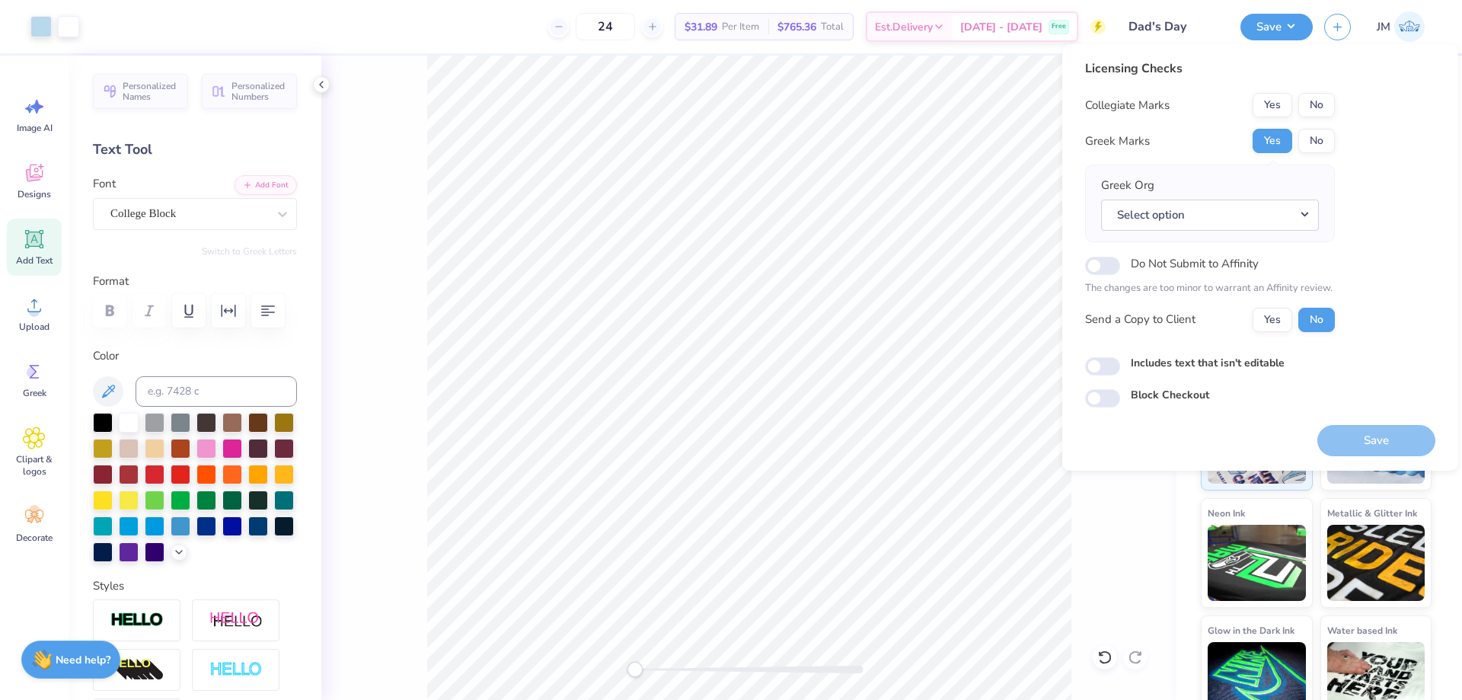
click at [1297, 107] on div "Yes No" at bounding box center [1293, 105] width 82 height 24
click at [1317, 104] on button "No" at bounding box center [1316, 105] width 37 height 24
click at [1311, 209] on button "Select option" at bounding box center [1210, 214] width 218 height 31
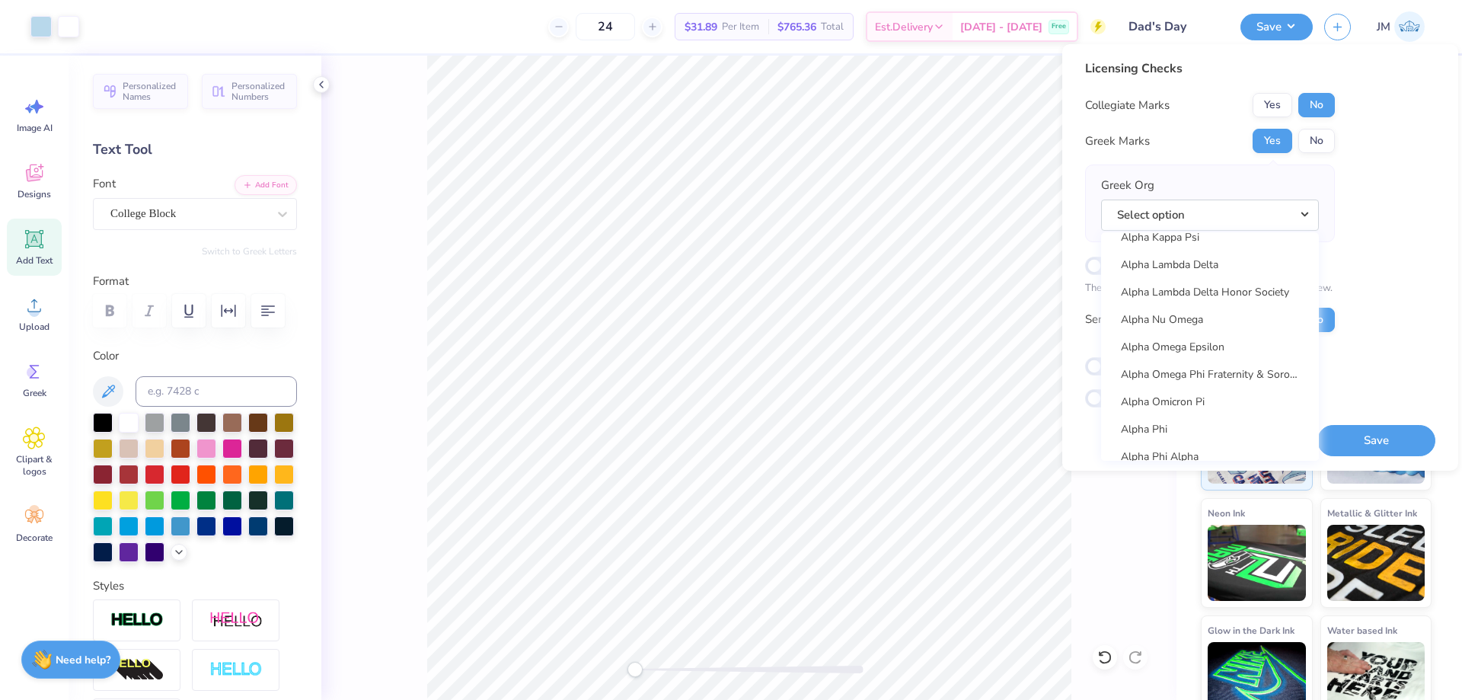
scroll to position [812, 0]
click at [1215, 368] on link "Alpha Omicron Pi" at bounding box center [1210, 370] width 206 height 25
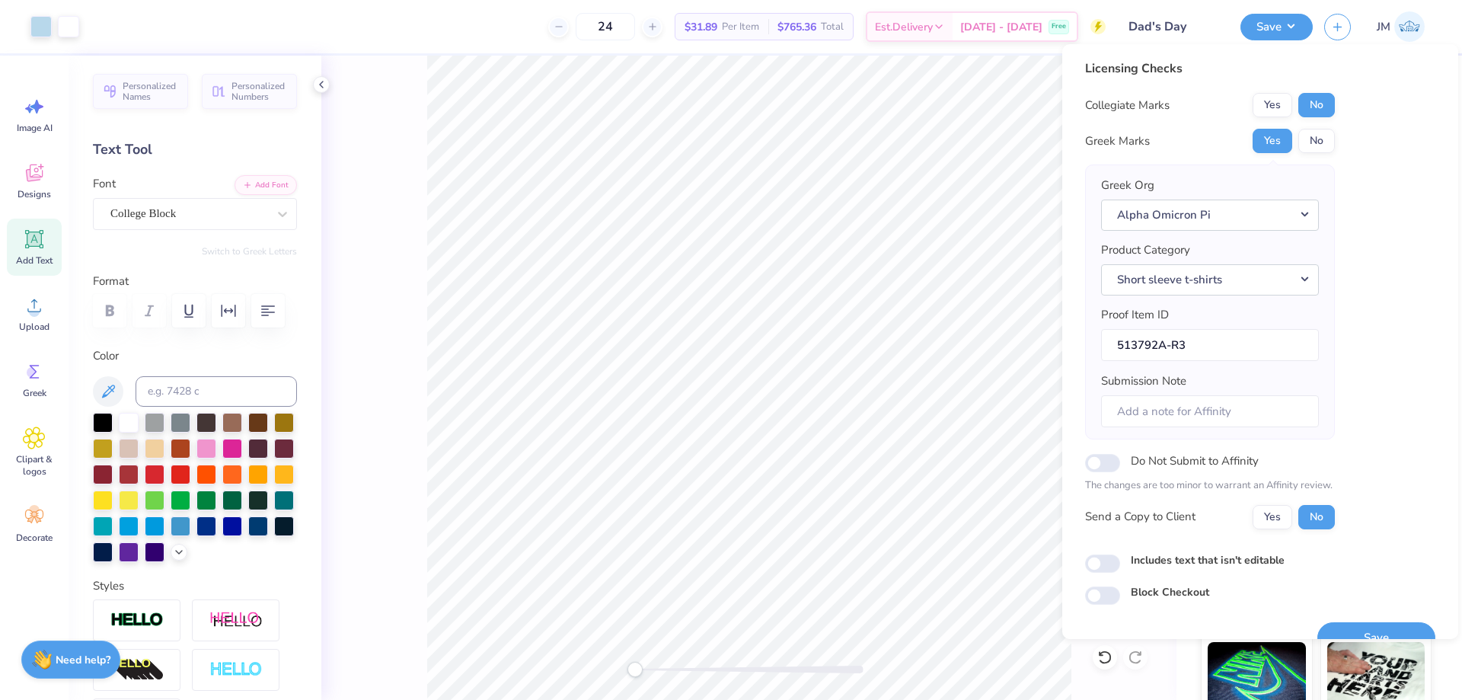
scroll to position [29, 0]
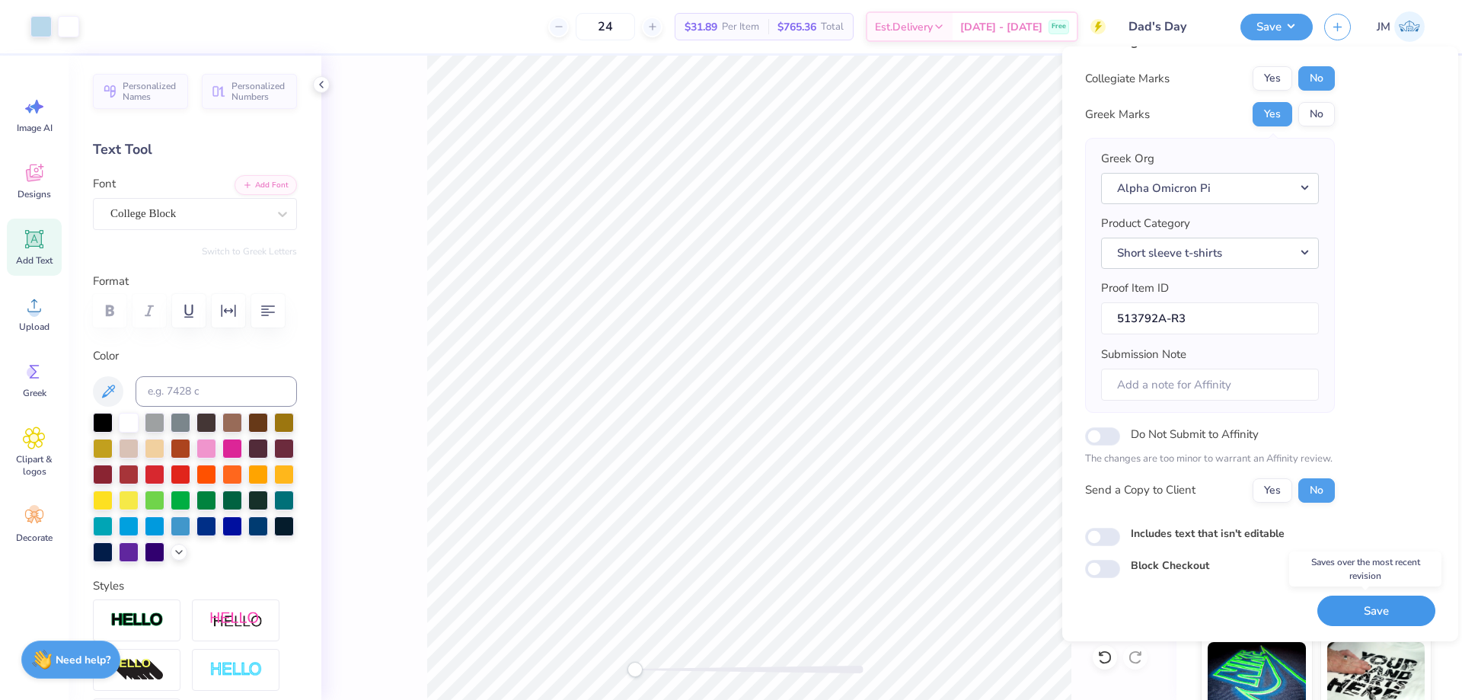
click at [1359, 598] on button "Save" at bounding box center [1376, 610] width 118 height 31
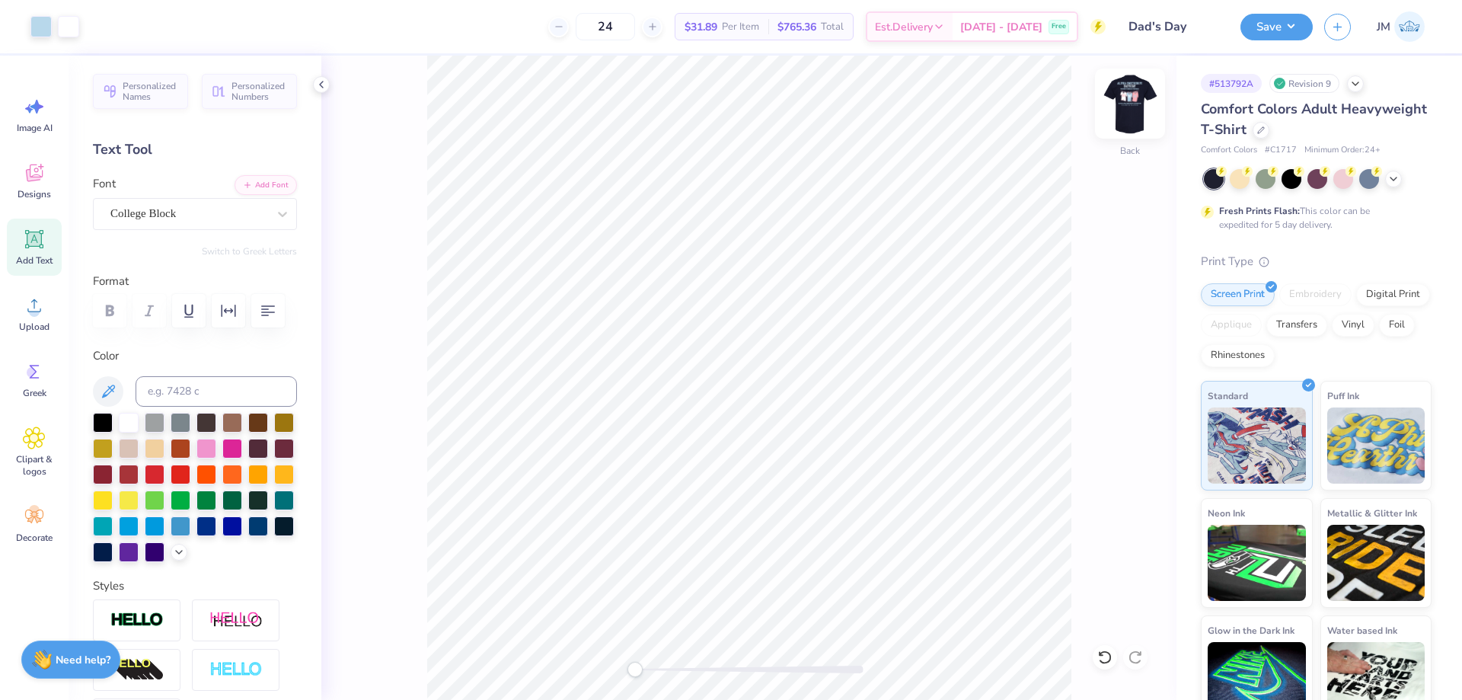
click at [1130, 105] on img at bounding box center [1129, 103] width 61 height 61
